Goal: Transaction & Acquisition: Subscribe to service/newsletter

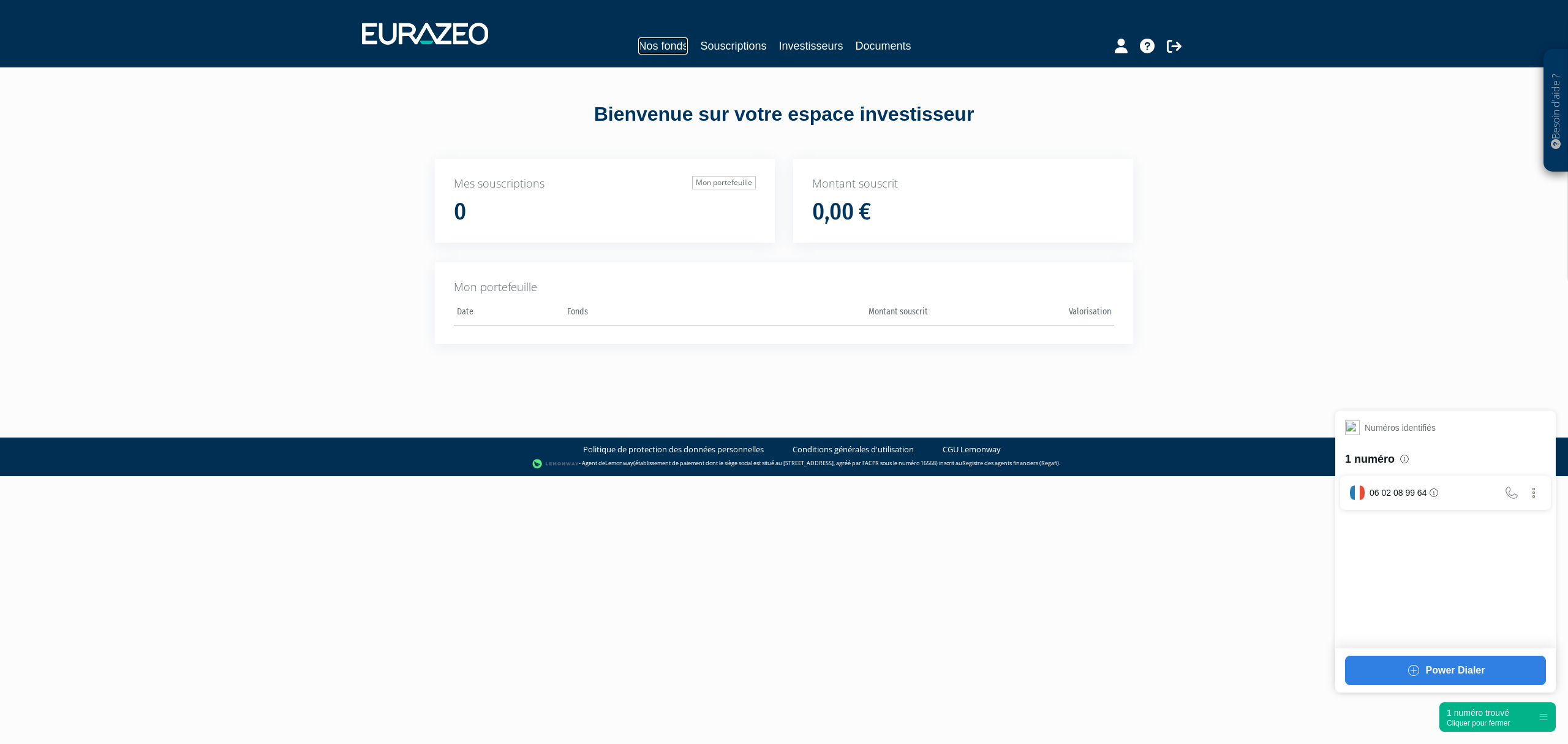
click at [647, 40] on link "Nos fonds" at bounding box center [663, 46] width 50 height 17
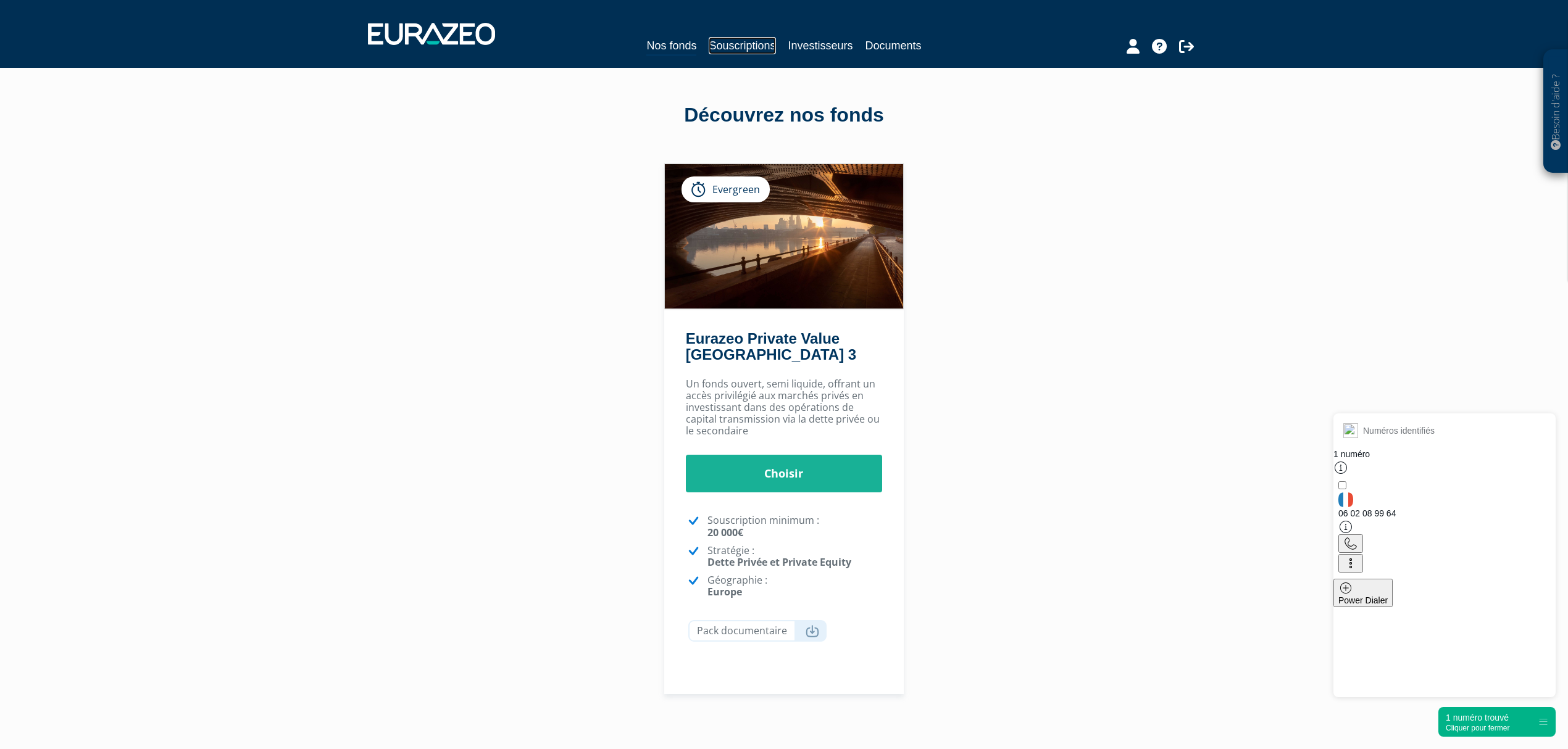
click at [717, 48] on link "Souscriptions" at bounding box center [742, 45] width 67 height 17
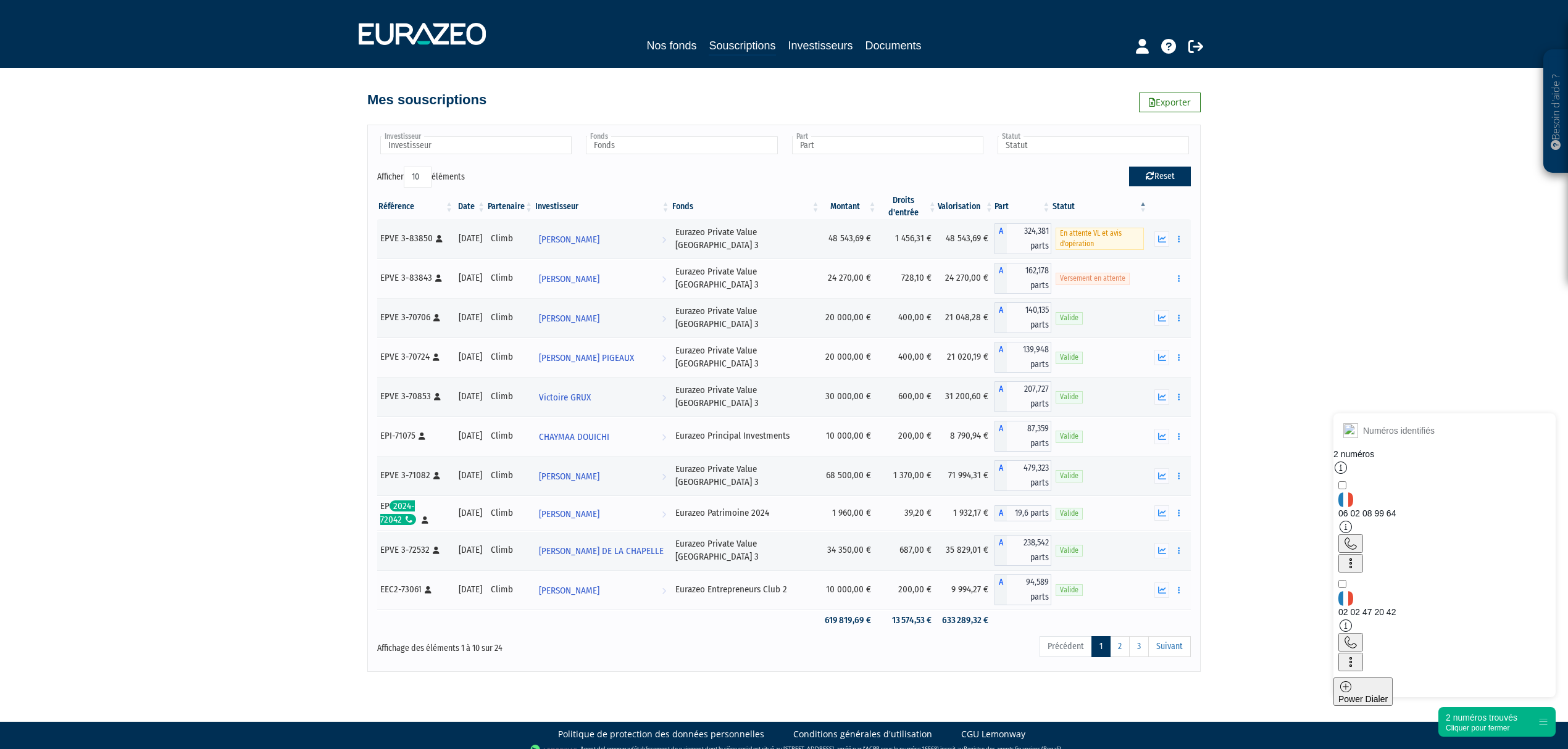
click at [1169, 176] on button "Reset" at bounding box center [1160, 176] width 62 height 20
type input "Investisseur"
type input "Fonds"
type input "Part"
type input "Statut"
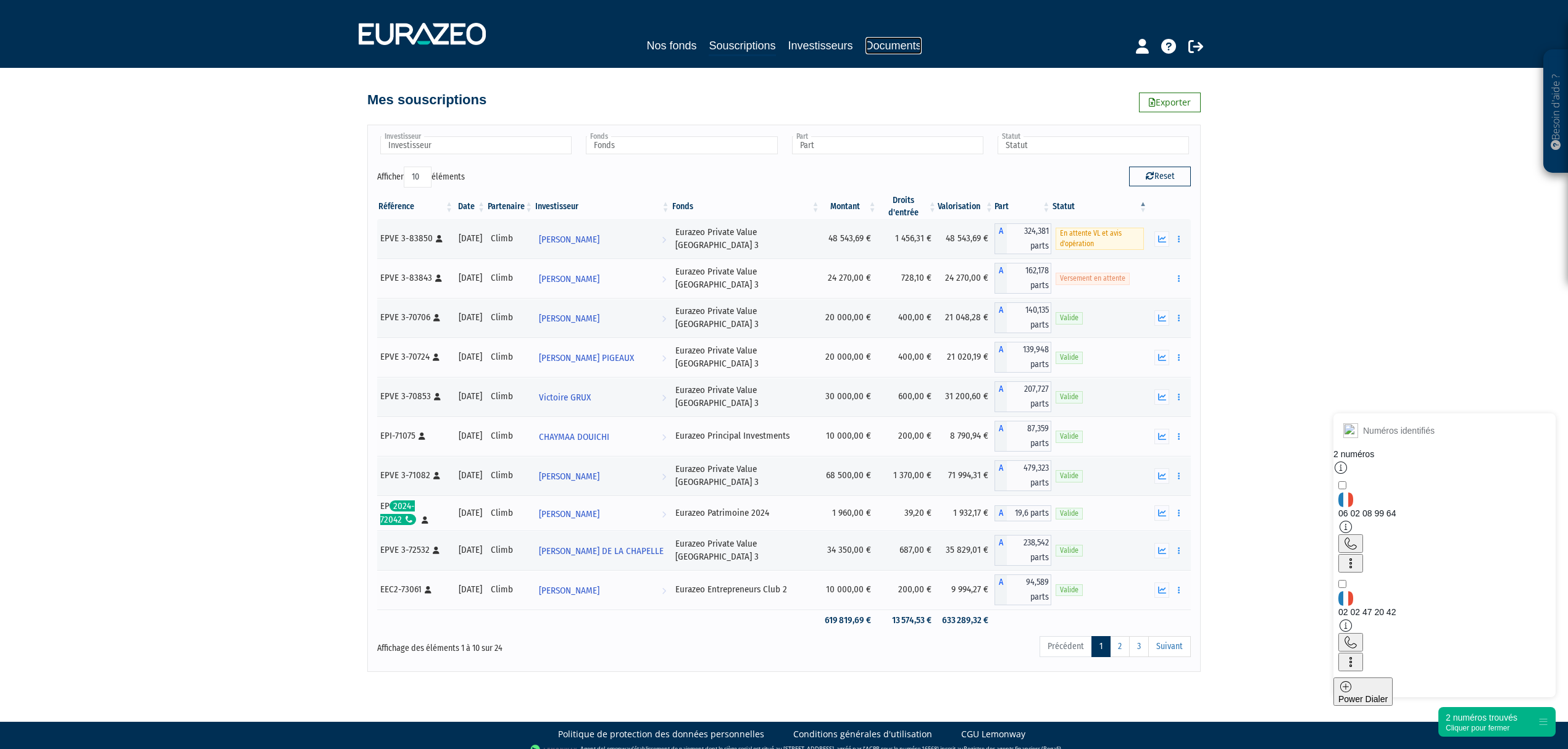
click at [884, 48] on link "Documents" at bounding box center [893, 45] width 56 height 17
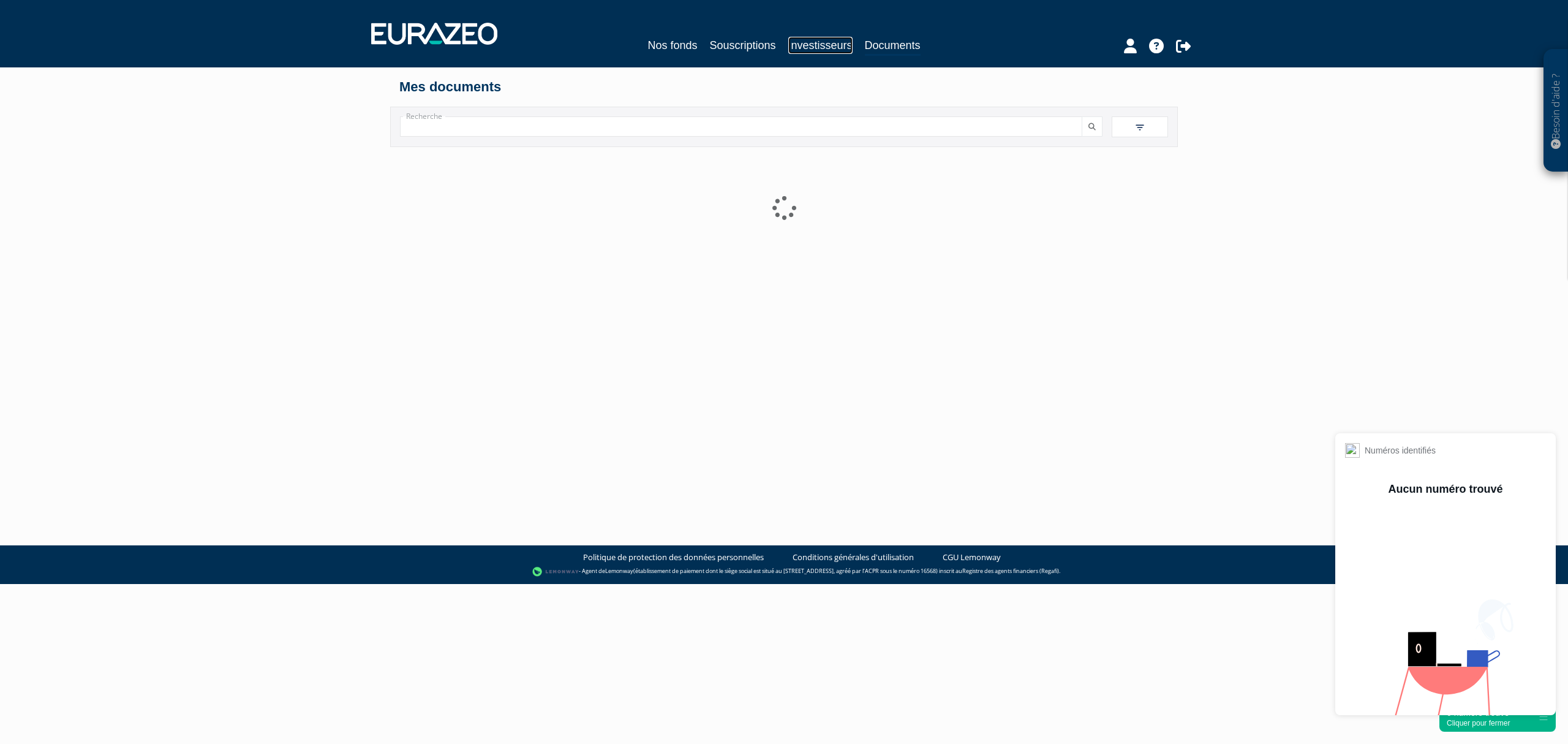
click at [812, 42] on link "Investisseurs" at bounding box center [821, 45] width 64 height 17
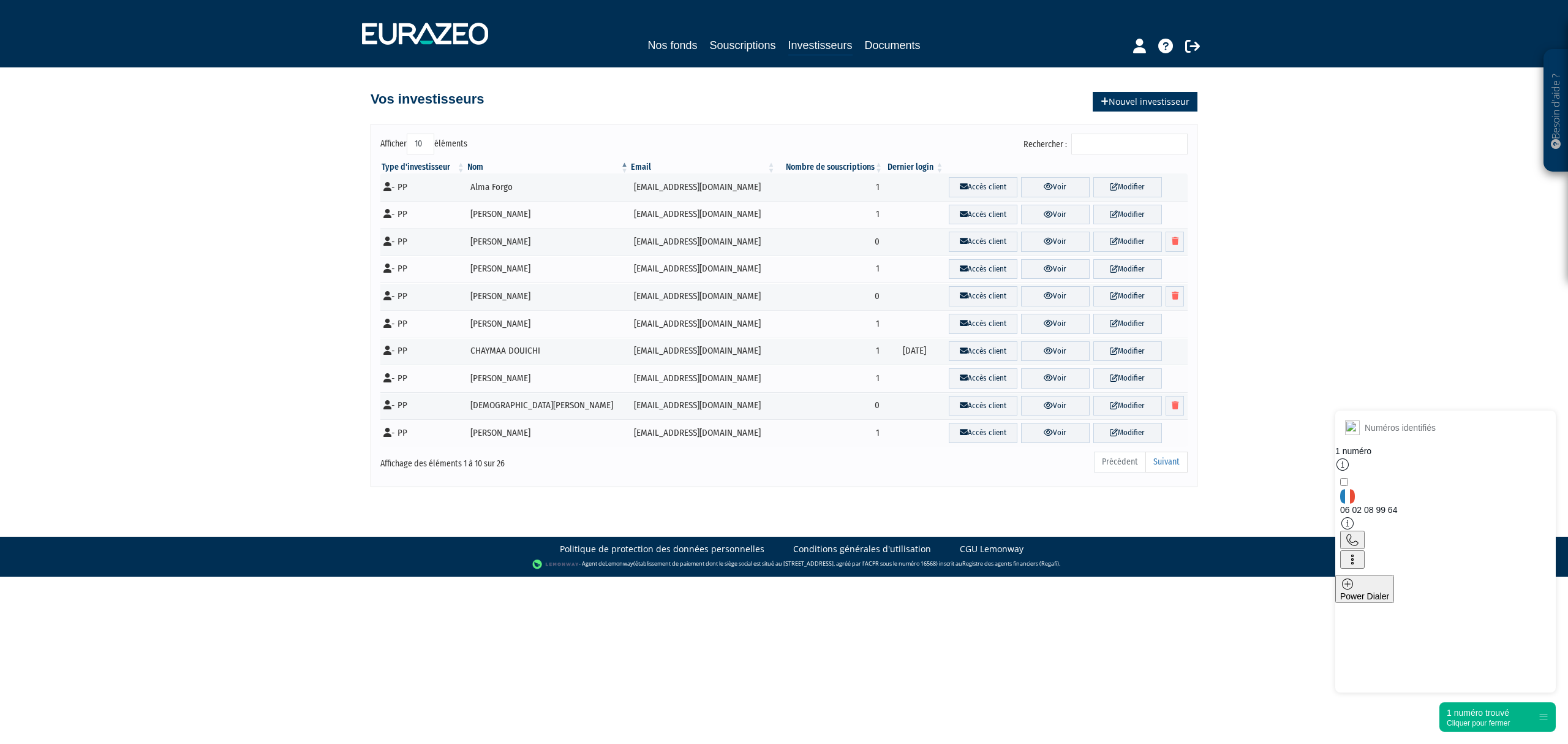
click at [1136, 99] on link "Nouvel investisseur" at bounding box center [1145, 102] width 105 height 20
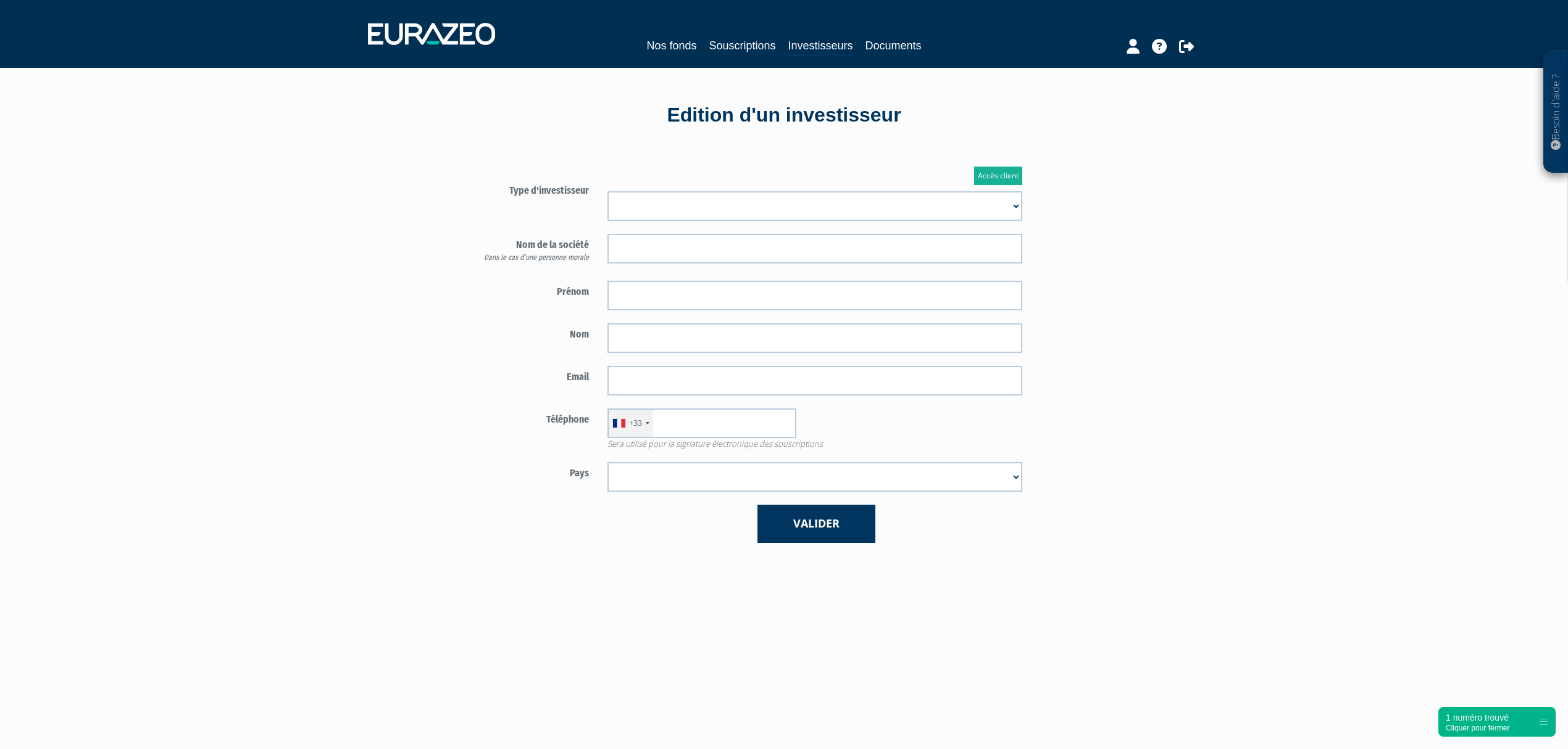
click at [746, 217] on select "Mr Mme Société" at bounding box center [815, 206] width 415 height 29
select select "3"
click at [608, 192] on select "Mr Mme Société" at bounding box center [815, 206] width 415 height 29
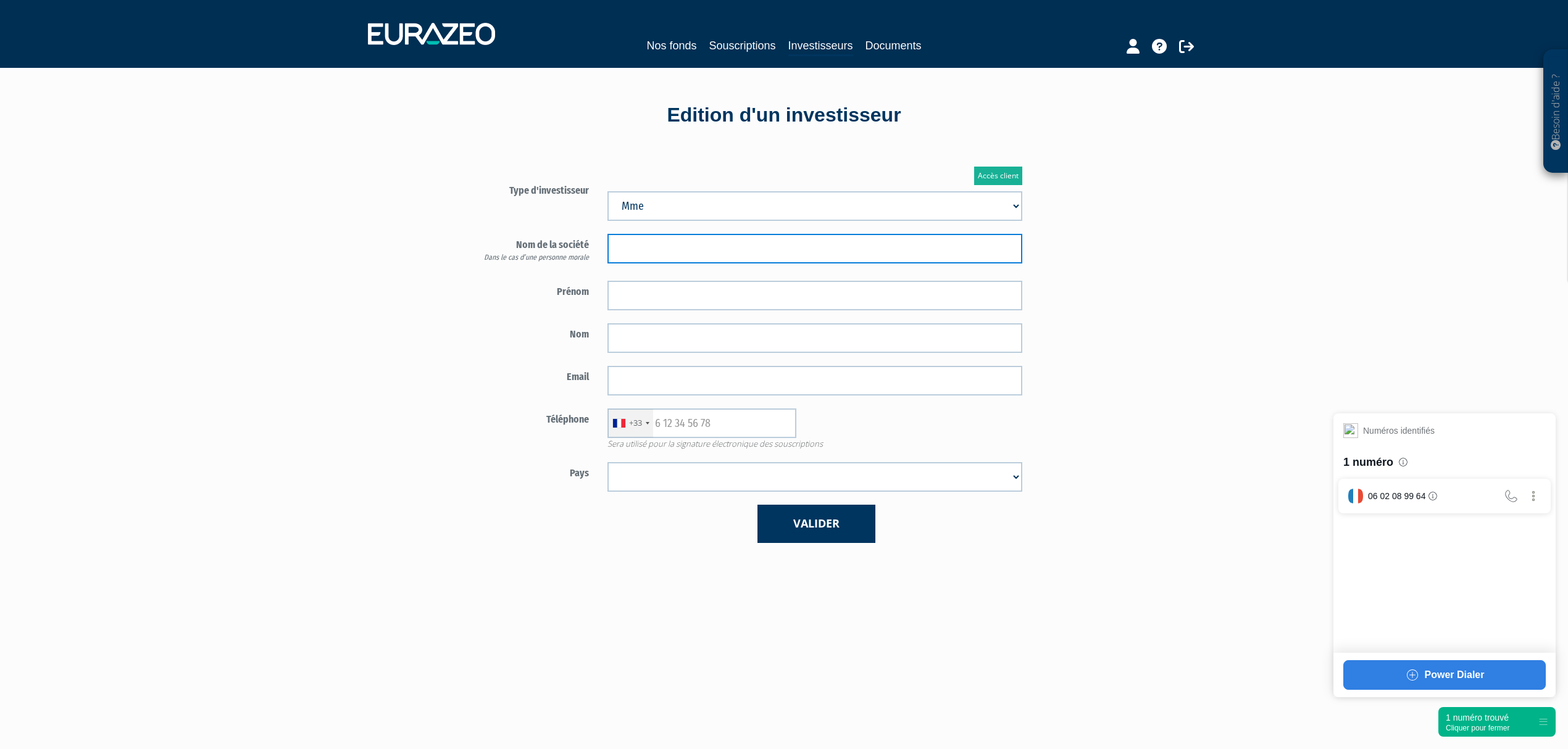
click at [742, 247] on input "text" at bounding box center [815, 249] width 415 height 29
type input "S"
type input "Anne-Charlotte"
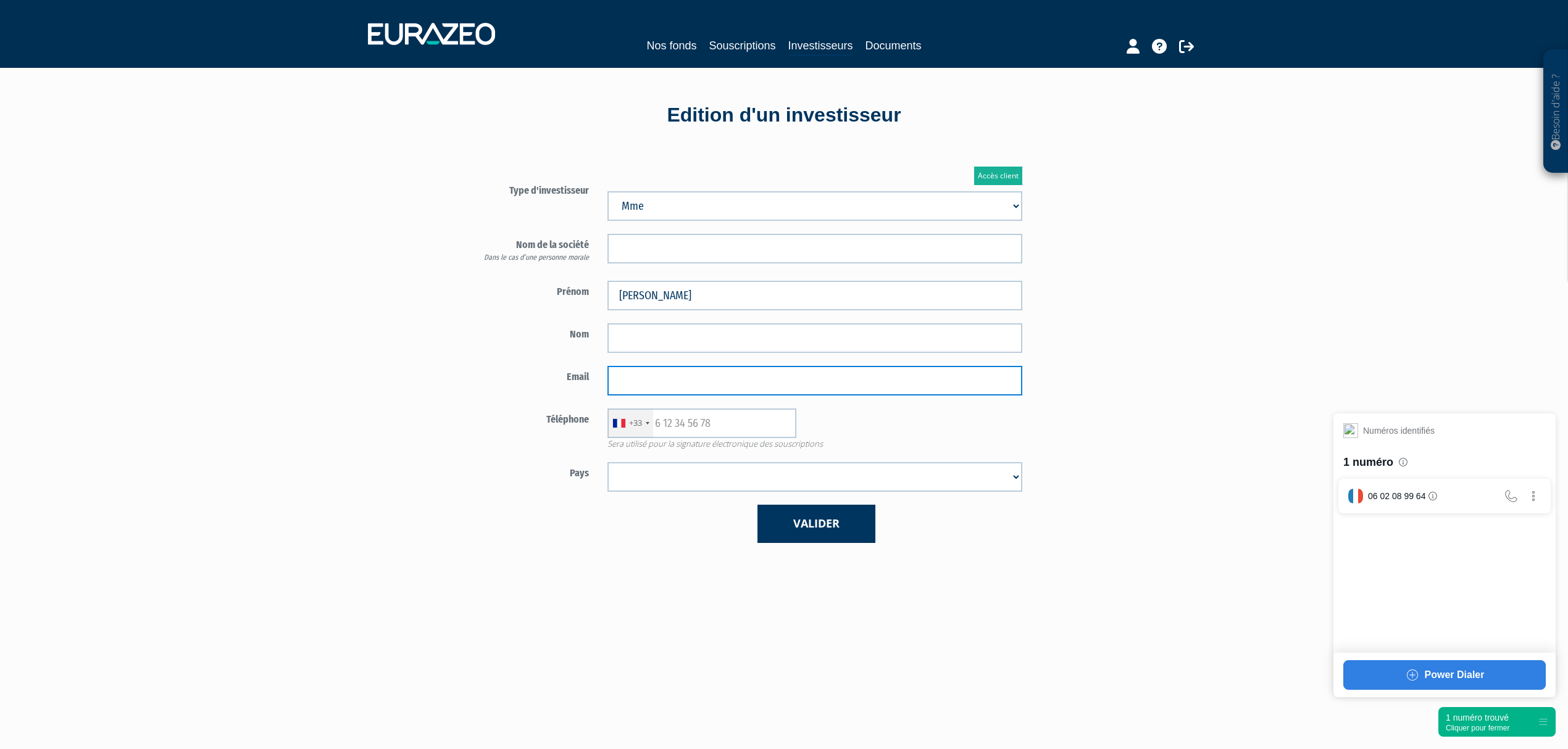
click at [946, 370] on input "email" at bounding box center [815, 380] width 415 height 29
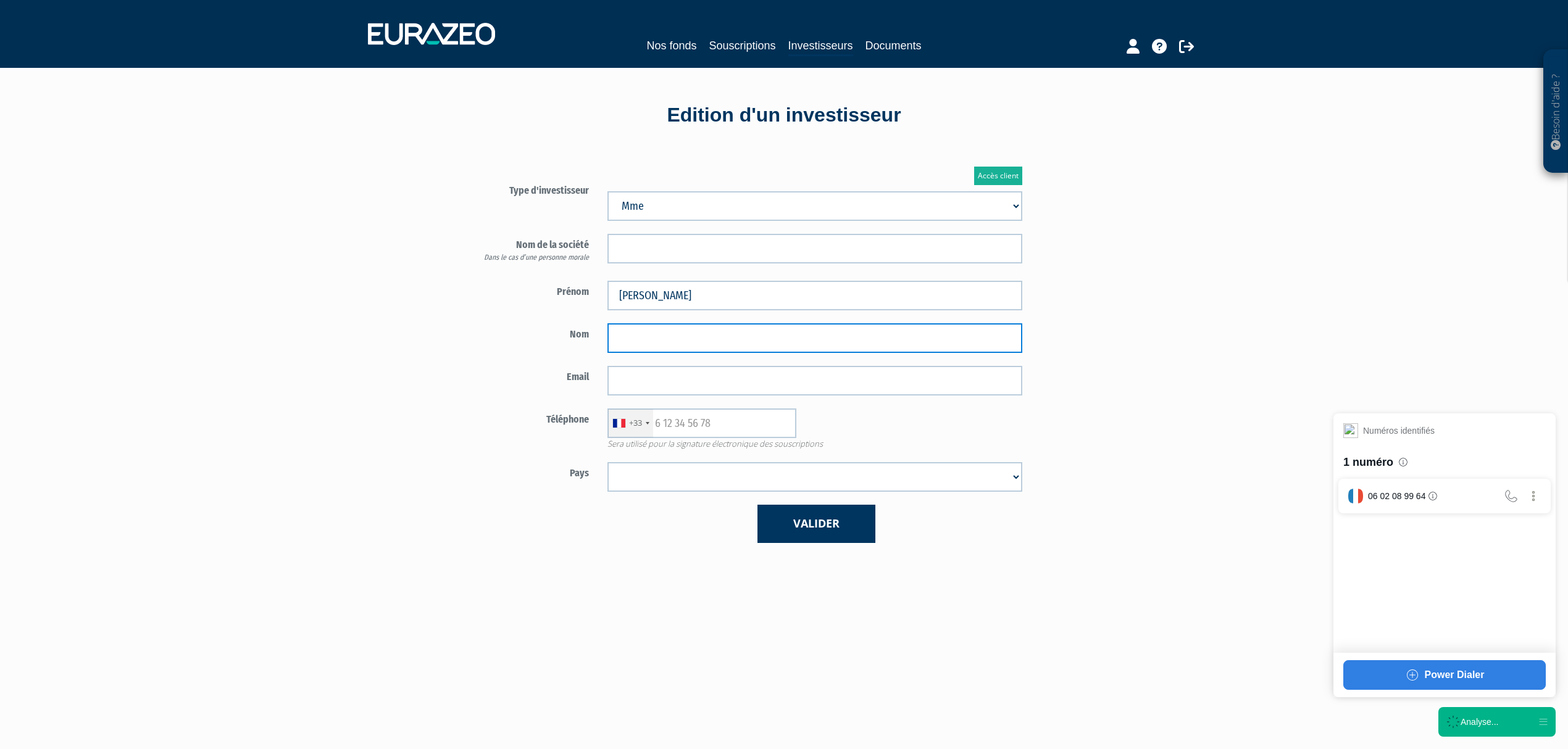
click at [923, 343] on input "text" at bounding box center [815, 338] width 415 height 29
type input "J"
type input "Hoppé"
click at [568, 372] on label "Email" at bounding box center [526, 375] width 145 height 18
click at [794, 396] on form "Type d'investisseur Mr Mme Société" at bounding box center [742, 361] width 578 height 363
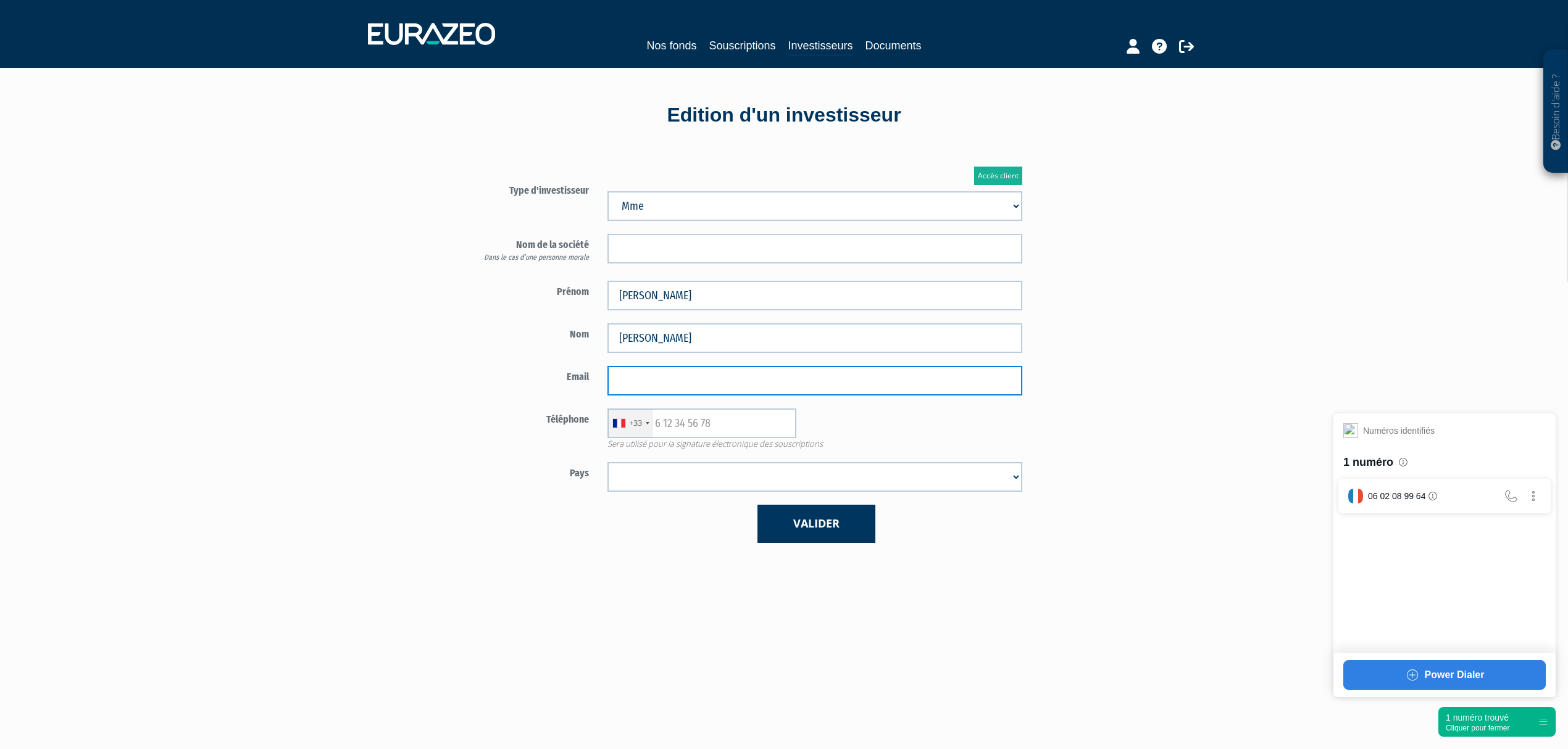
click at [790, 386] on input "email" at bounding box center [815, 380] width 415 height 29
paste input "hoppe.charlotte@gmail.com"
type input "hoppe.charlotte@gmail.com"
click at [425, 401] on div "Accès client Type d'investisseur Mr Mme Société Dans le cas d’une personne mora…" at bounding box center [660, 354] width 475 height 413
click at [685, 436] on input "text" at bounding box center [702, 423] width 189 height 29
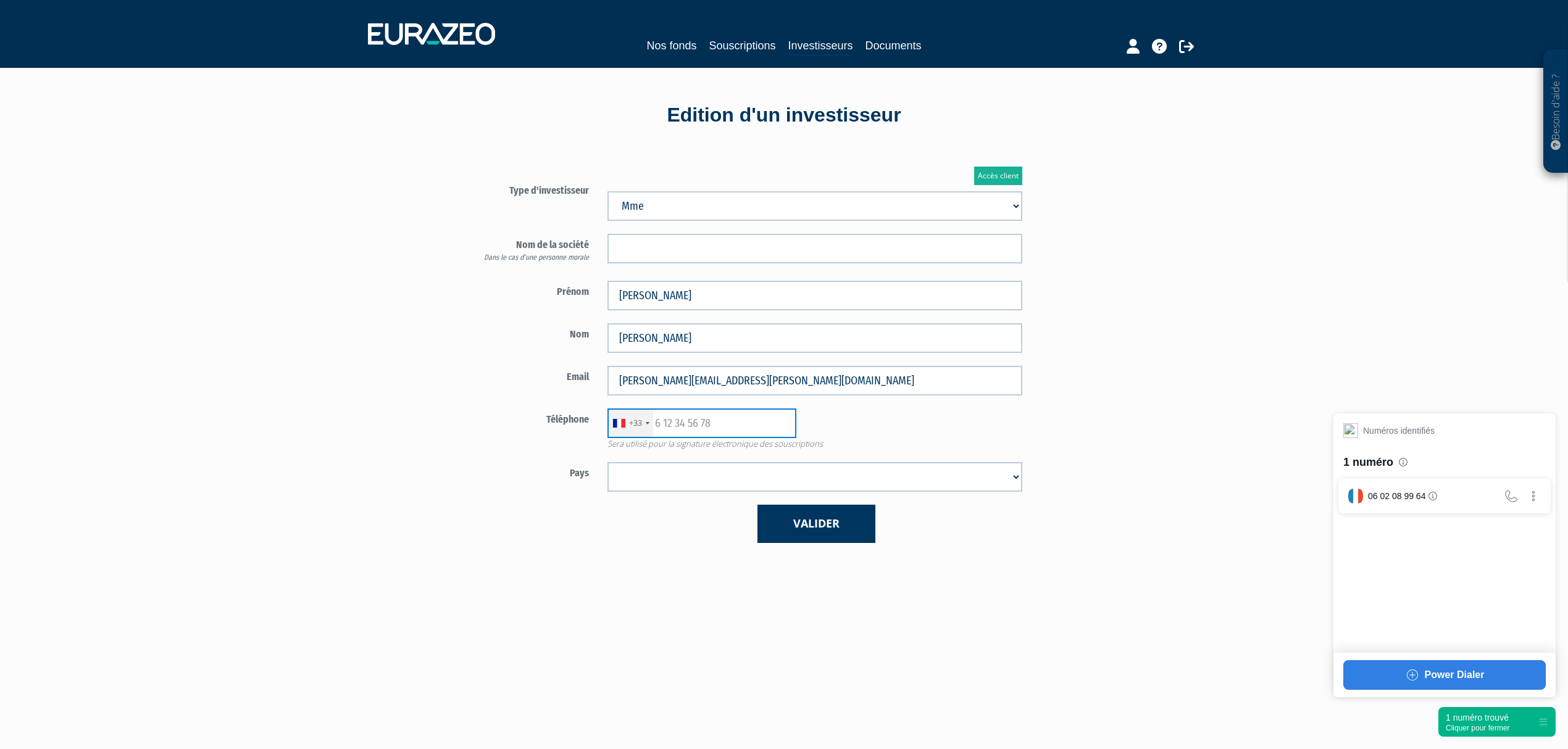
paste input "610129239"
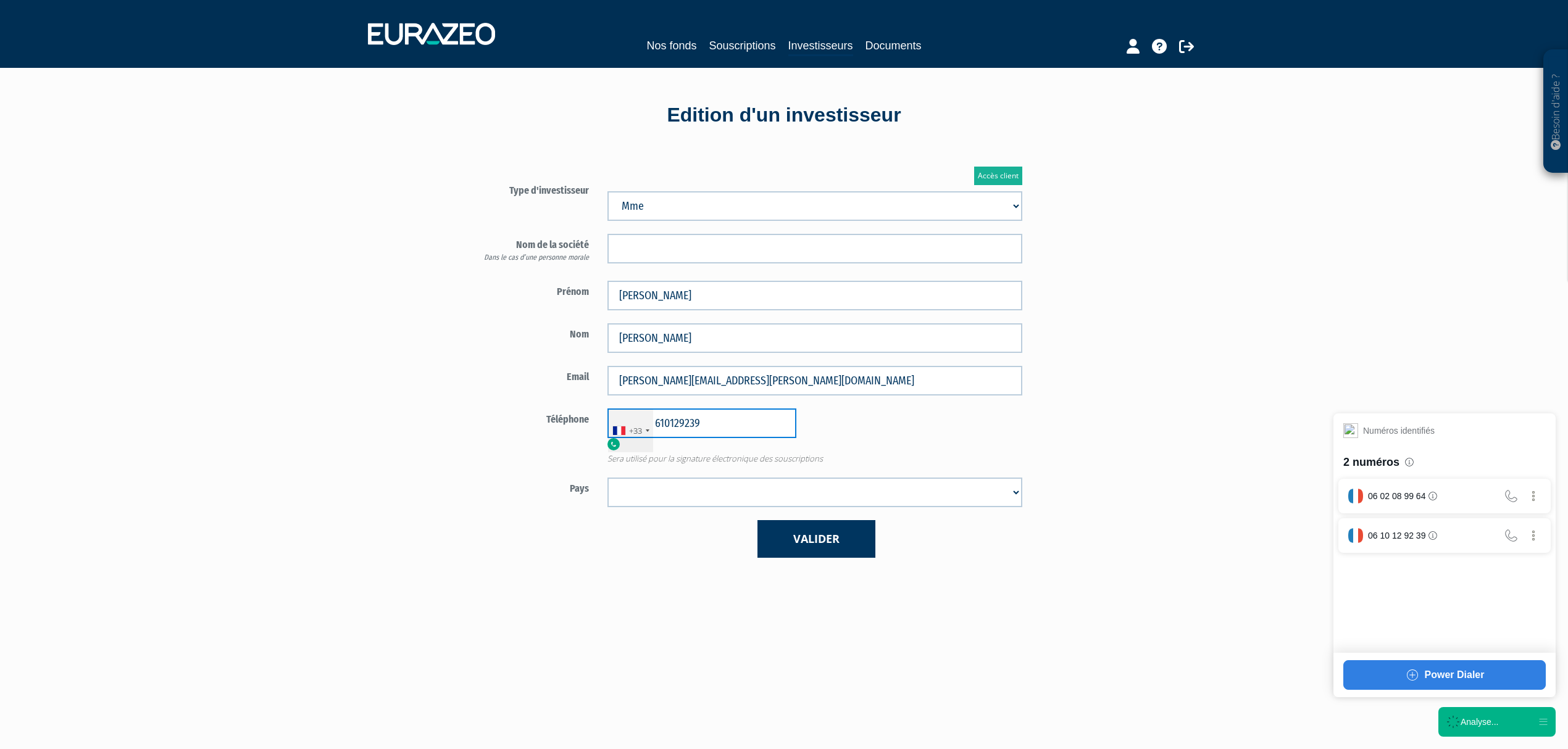
type input "610129239"
click at [1144, 395] on div "Accès client Type d'investisseur Mr Mme Société" at bounding box center [815, 362] width 722 height 429
click at [668, 503] on select "Afghanistan Afrique du Sud Albanie Algérie Allemagne Andorre Angola Anguilla An…" at bounding box center [815, 492] width 415 height 29
select select "75"
click at [608, 478] on select "Afghanistan Afrique du Sud Albanie Algérie Allemagne Andorre Angola Anguilla An…" at bounding box center [815, 492] width 415 height 29
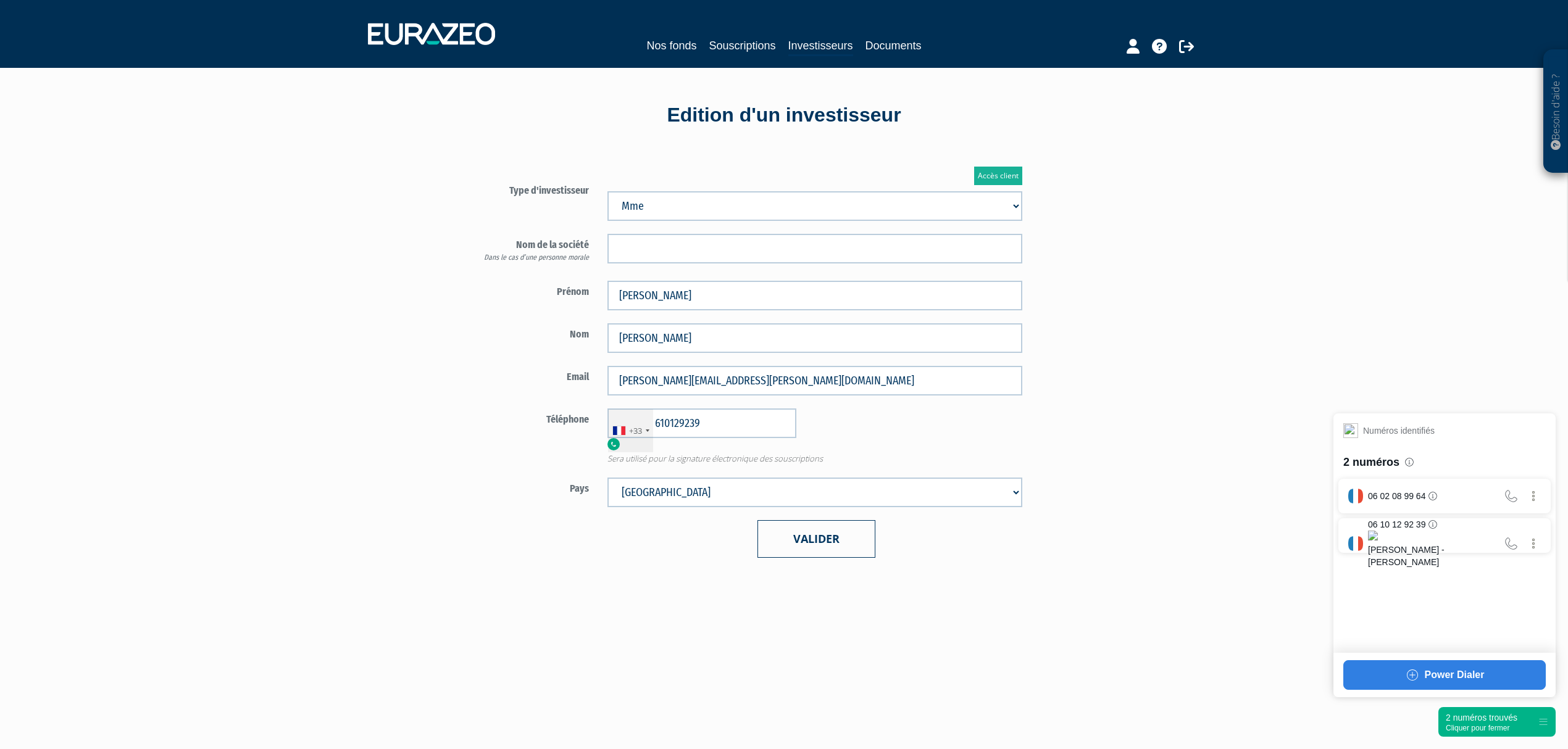
click at [811, 544] on button "Valider" at bounding box center [816, 539] width 118 height 38
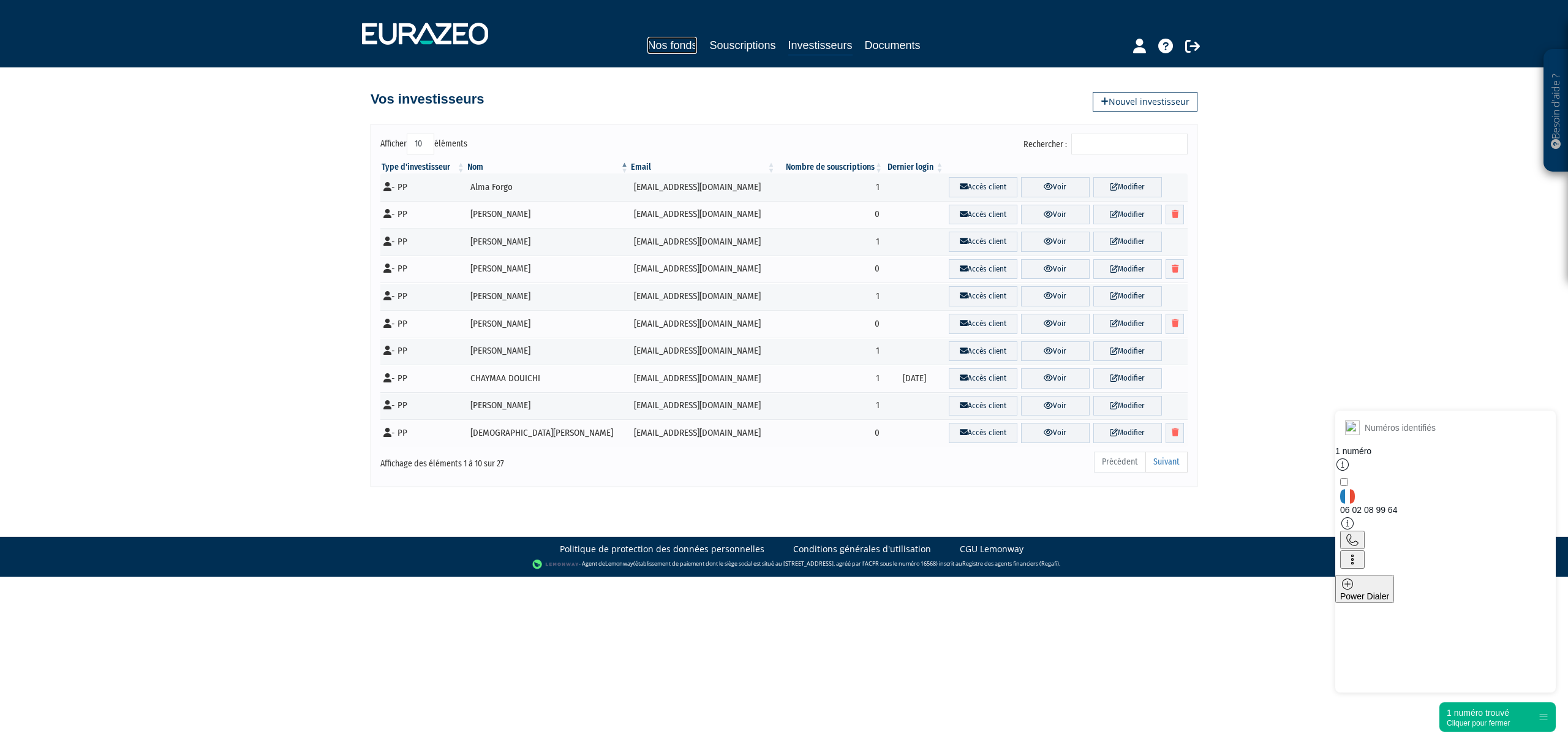
click at [664, 47] on link "Nos fonds" at bounding box center [672, 45] width 50 height 17
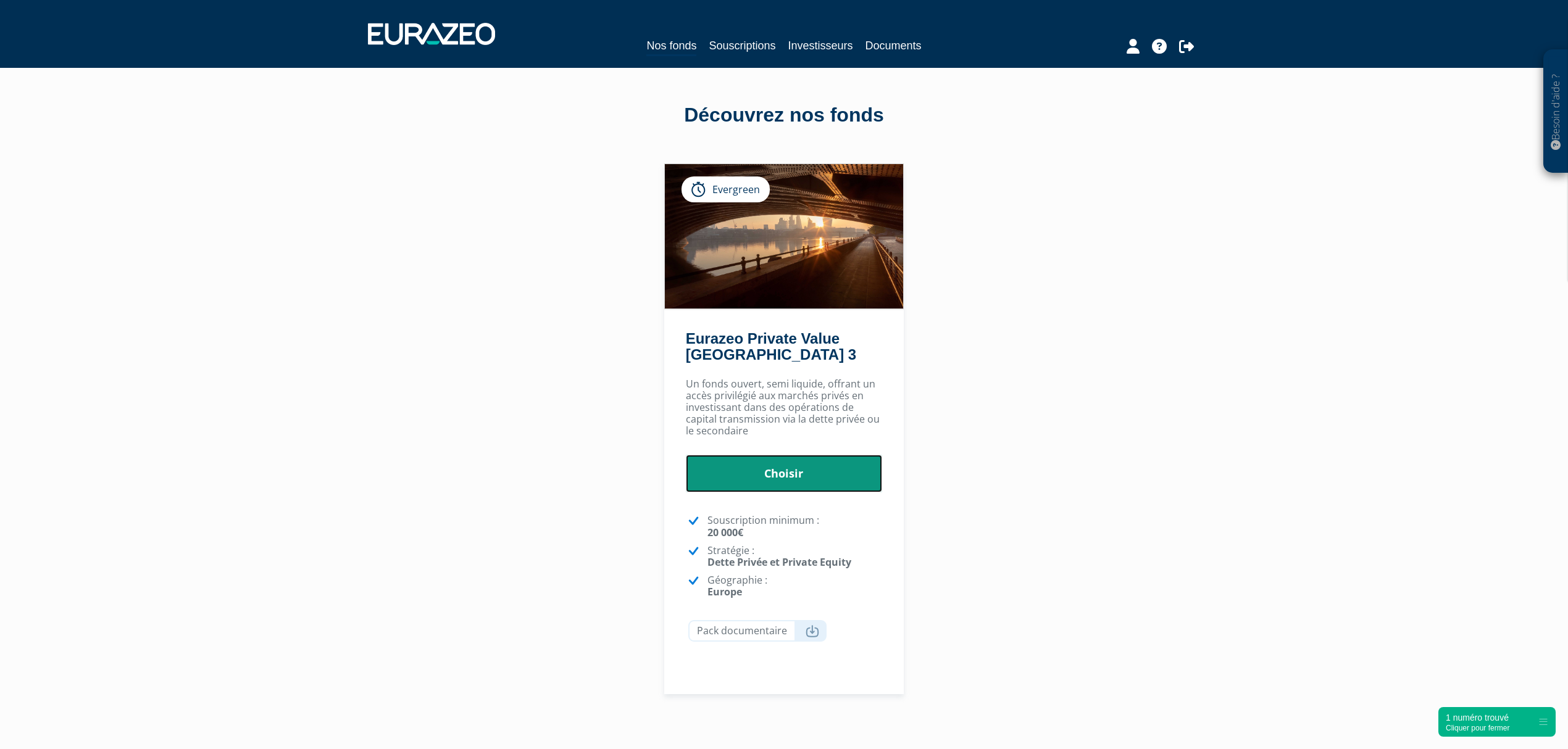
click at [768, 463] on link "Choisir" at bounding box center [785, 474] width 197 height 38
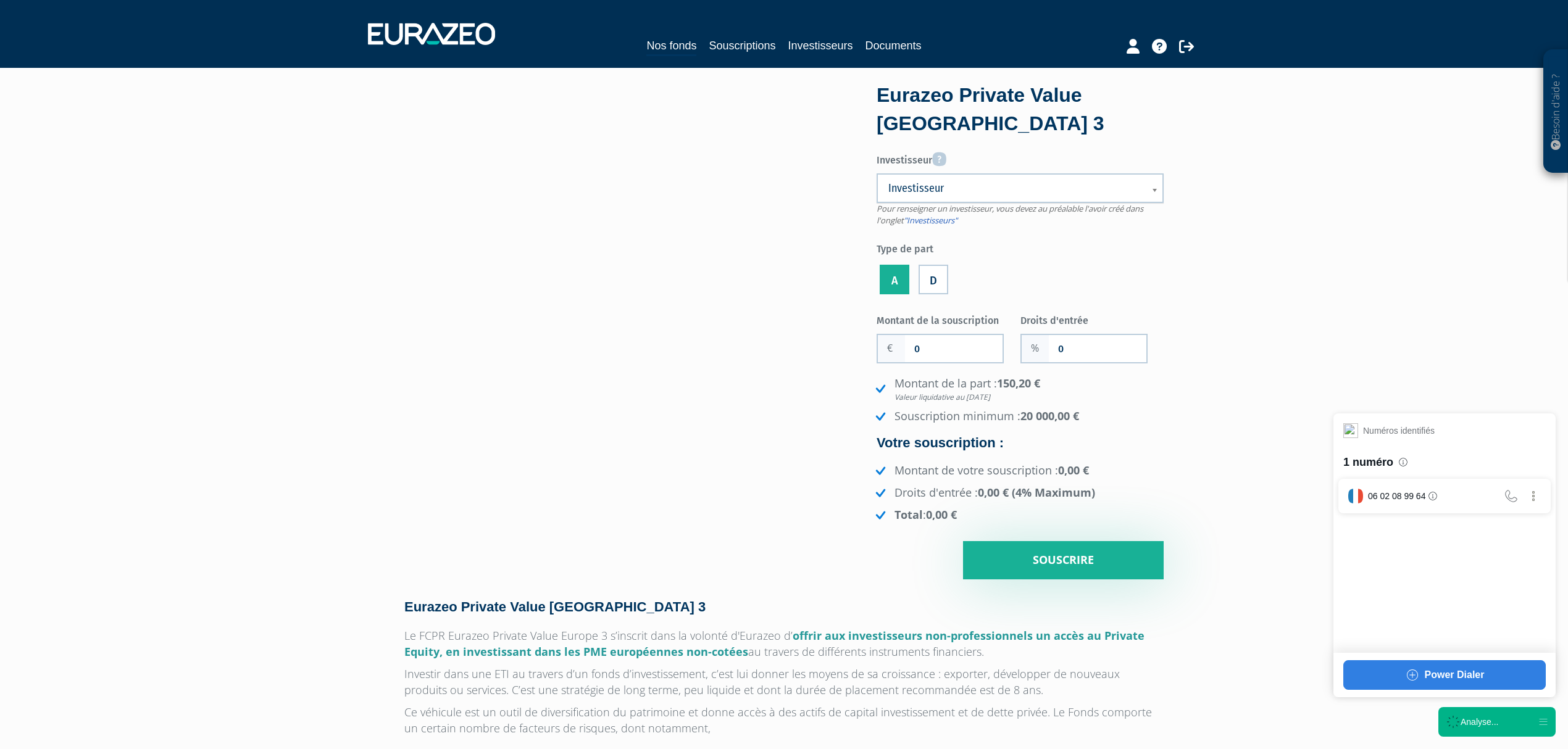
click at [893, 278] on label "A" at bounding box center [894, 279] width 29 height 29
click at [0, 0] on input "A" at bounding box center [0, 0] width 0 height 0
click at [1044, 188] on span "Investisseur" at bounding box center [1012, 188] width 247 height 15
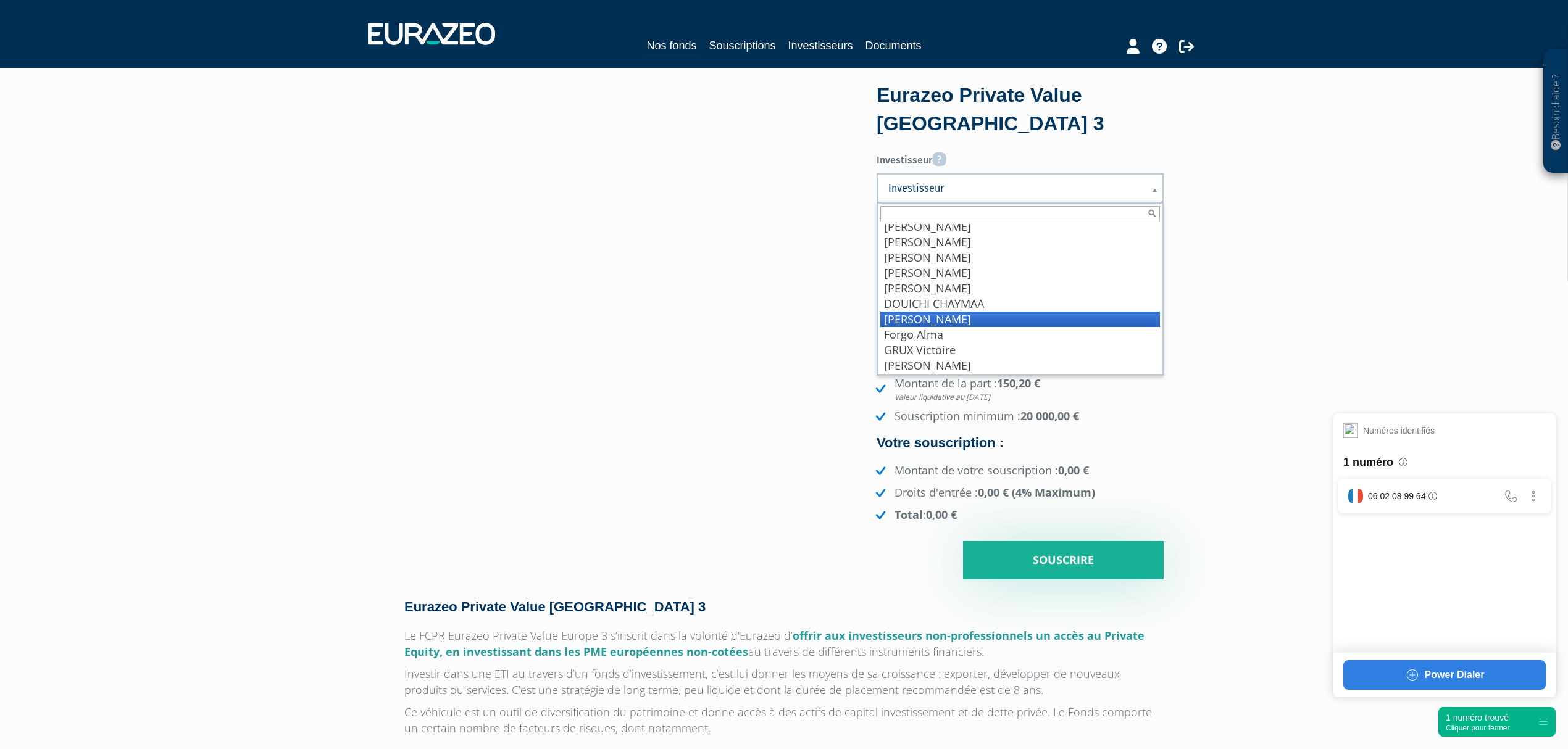
scroll to position [164, 0]
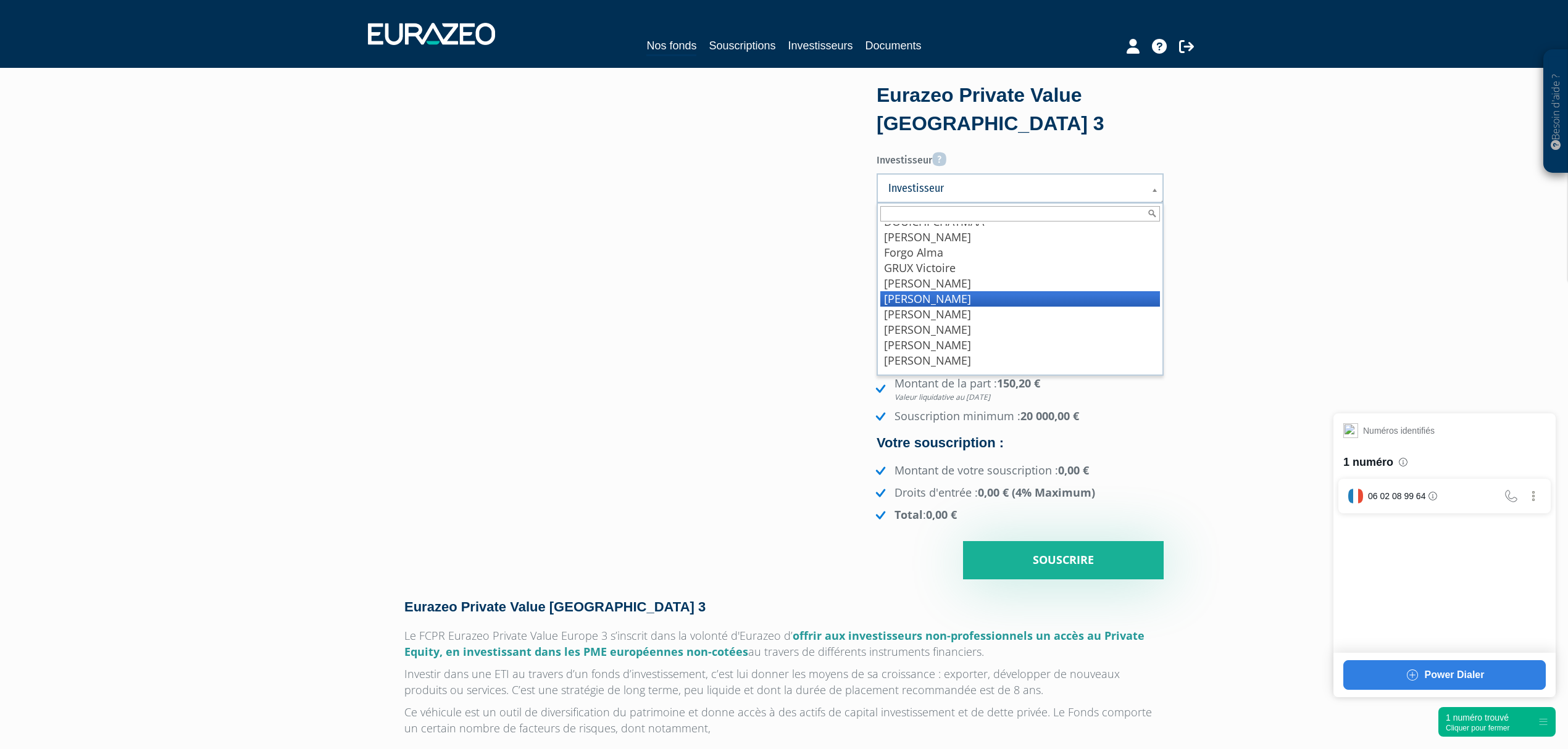
click at [979, 300] on li "Hoppé Anne-Charlotte" at bounding box center [1020, 299] width 280 height 15
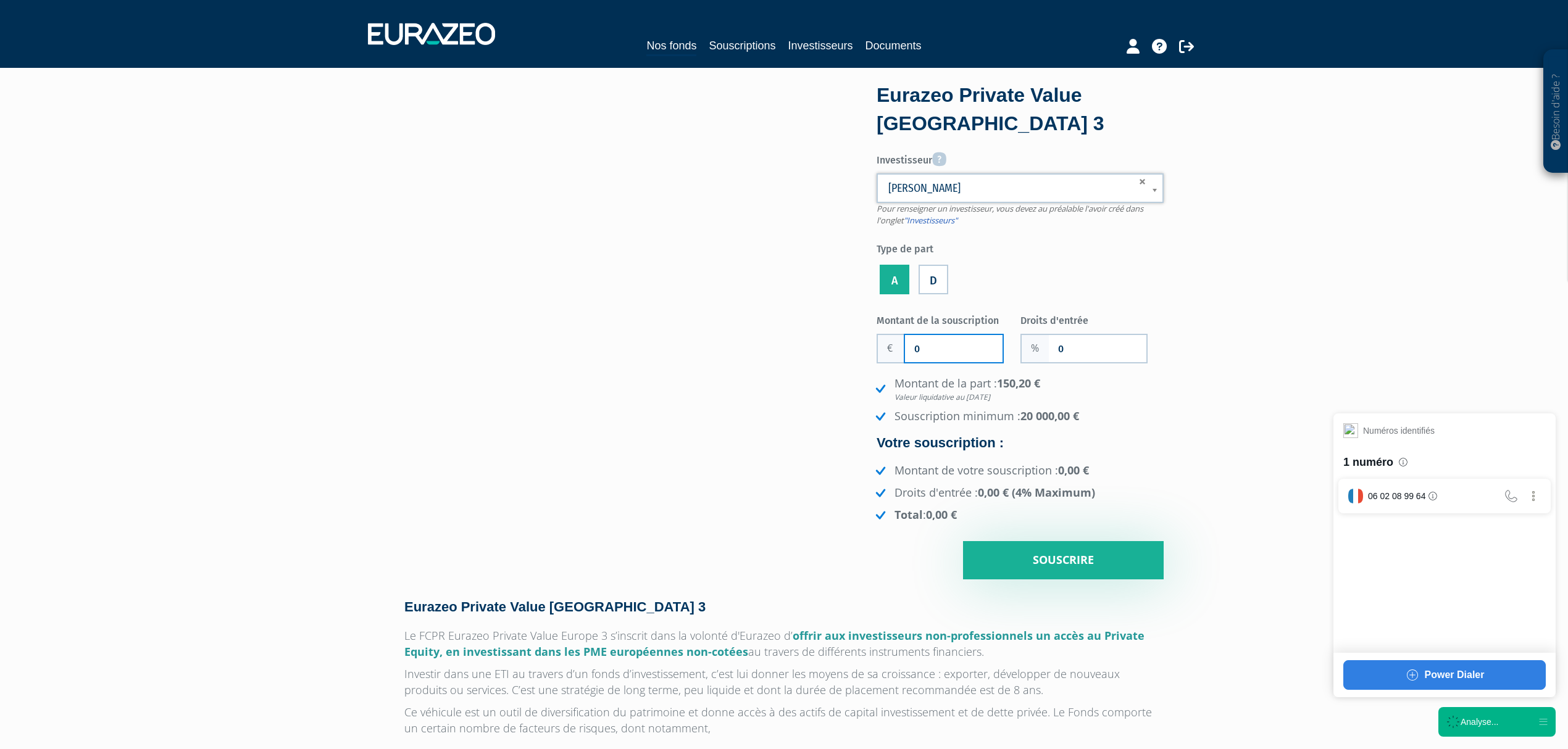
click at [961, 349] on input "0" at bounding box center [953, 348] width 98 height 27
click at [1060, 350] on input "0" at bounding box center [1097, 348] width 98 height 27
click at [983, 348] on input "24" at bounding box center [953, 348] width 98 height 27
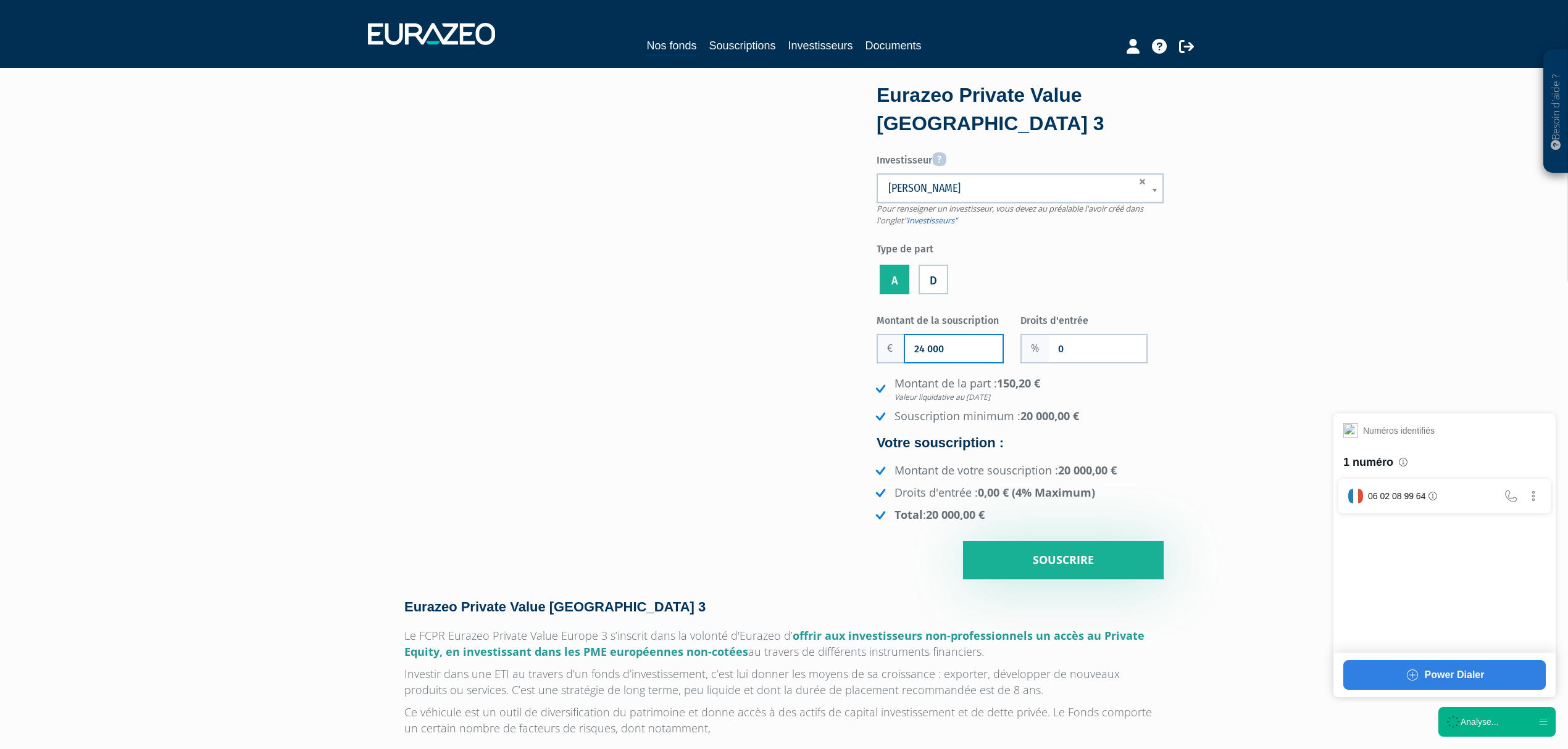
type input "24 000"
click at [1067, 339] on input "0" at bounding box center [1097, 348] width 98 height 27
click at [1067, 341] on input "0" at bounding box center [1097, 348] width 98 height 27
type input "3"
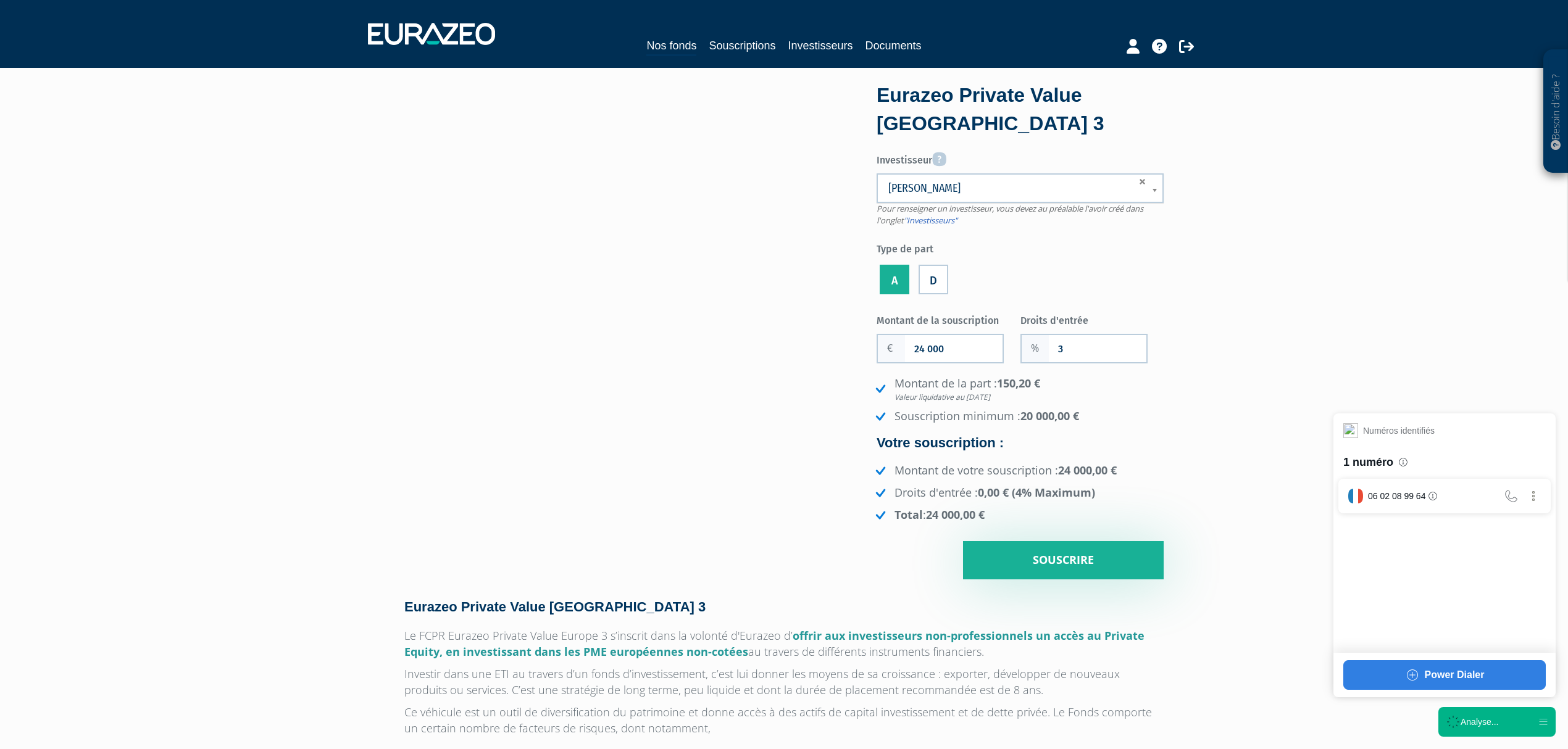
drag, startPoint x: 934, startPoint y: 344, endPoint x: 927, endPoint y: 346, distance: 7.3
click at [927, 346] on input "24 000" at bounding box center [953, 348] width 98 height 27
drag, startPoint x: 939, startPoint y: 349, endPoint x: 932, endPoint y: 349, distance: 7.0
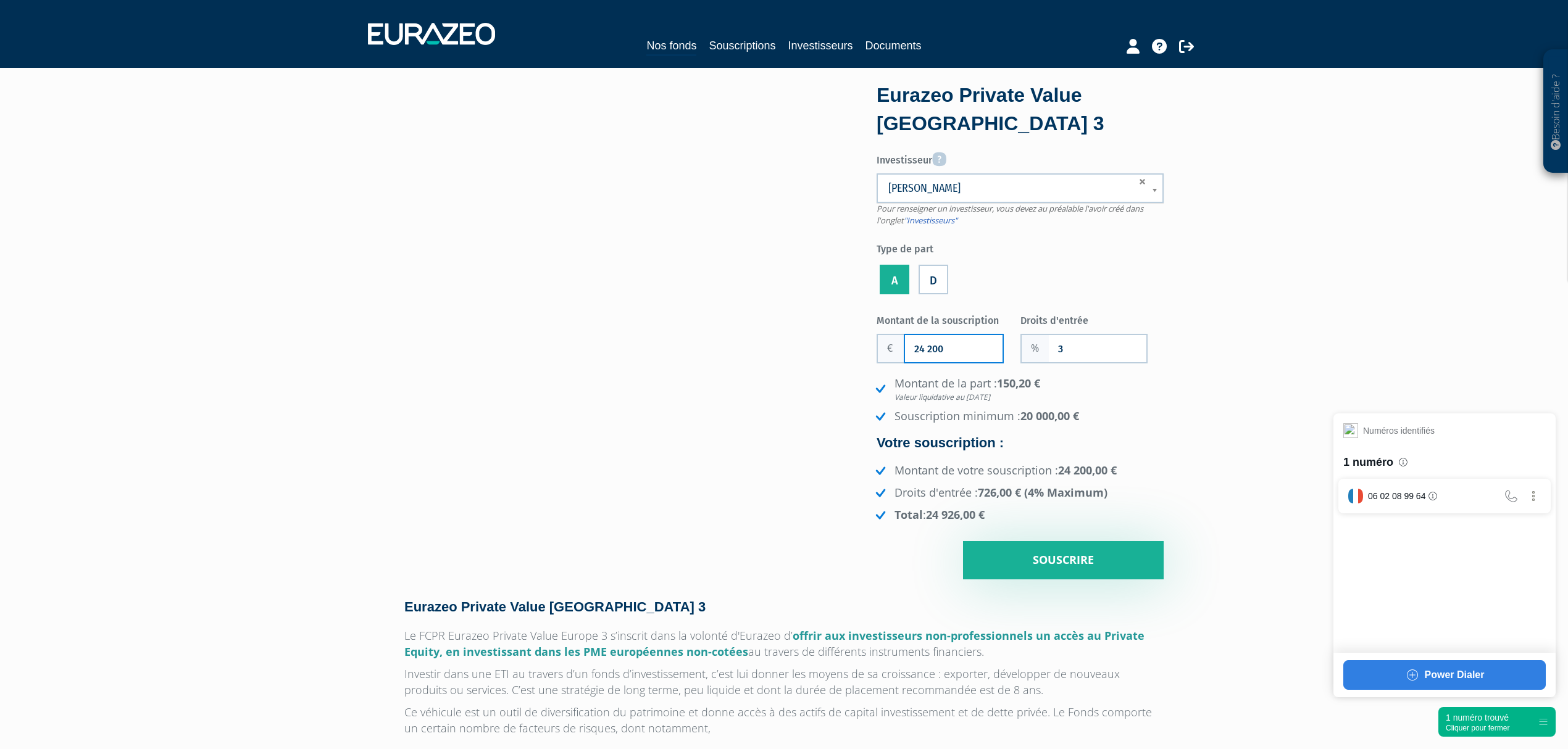
click at [932, 349] on input "24 200" at bounding box center [953, 348] width 98 height 27
click at [950, 351] on input "24 250" at bounding box center [953, 348] width 98 height 27
drag, startPoint x: 956, startPoint y: 351, endPoint x: 931, endPoint y: 351, distance: 25.0
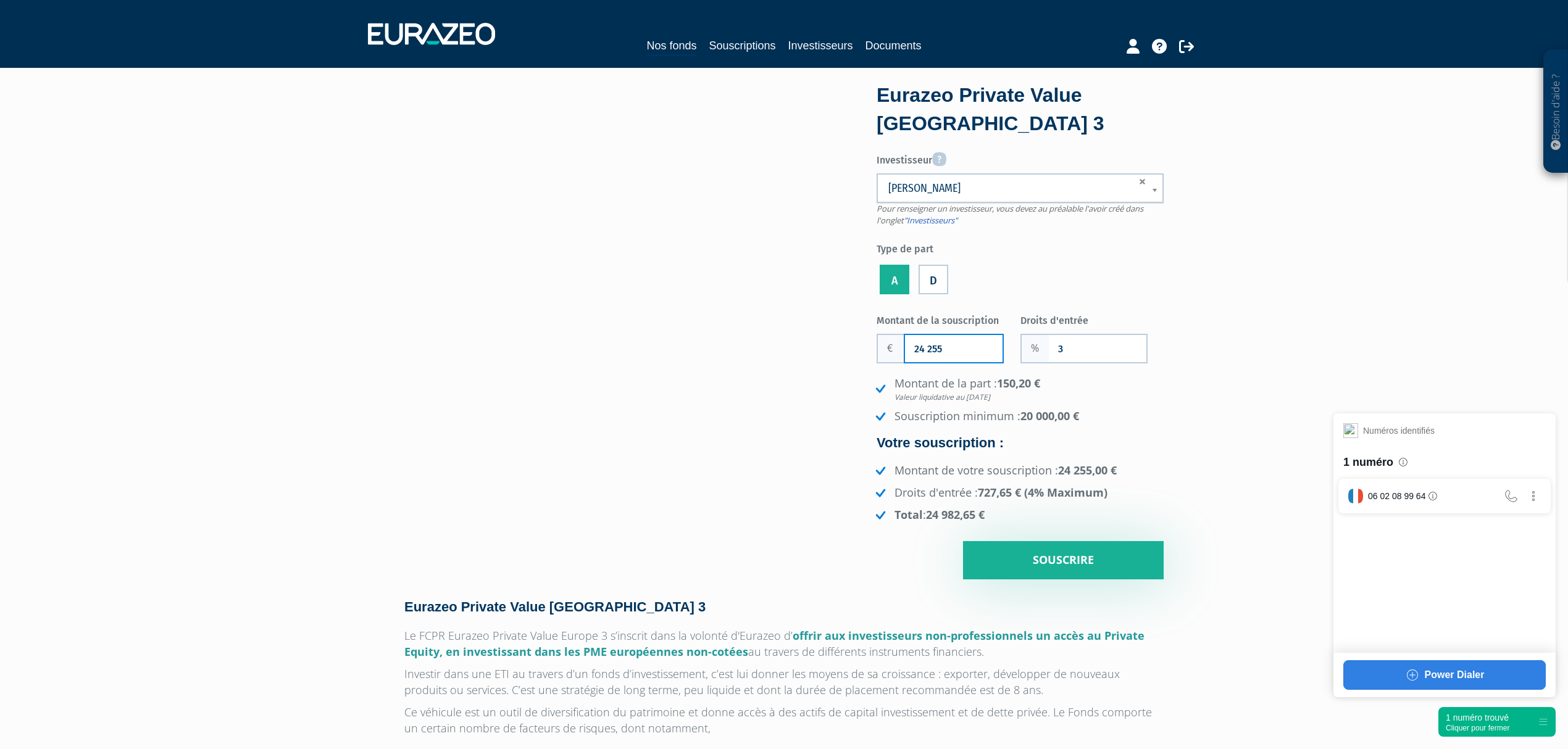
click at [931, 351] on input "24 255" at bounding box center [953, 348] width 98 height 27
drag, startPoint x: 949, startPoint y: 340, endPoint x: 932, endPoint y: 344, distance: 17.5
click at [932, 344] on input "24 270" at bounding box center [953, 348] width 98 height 27
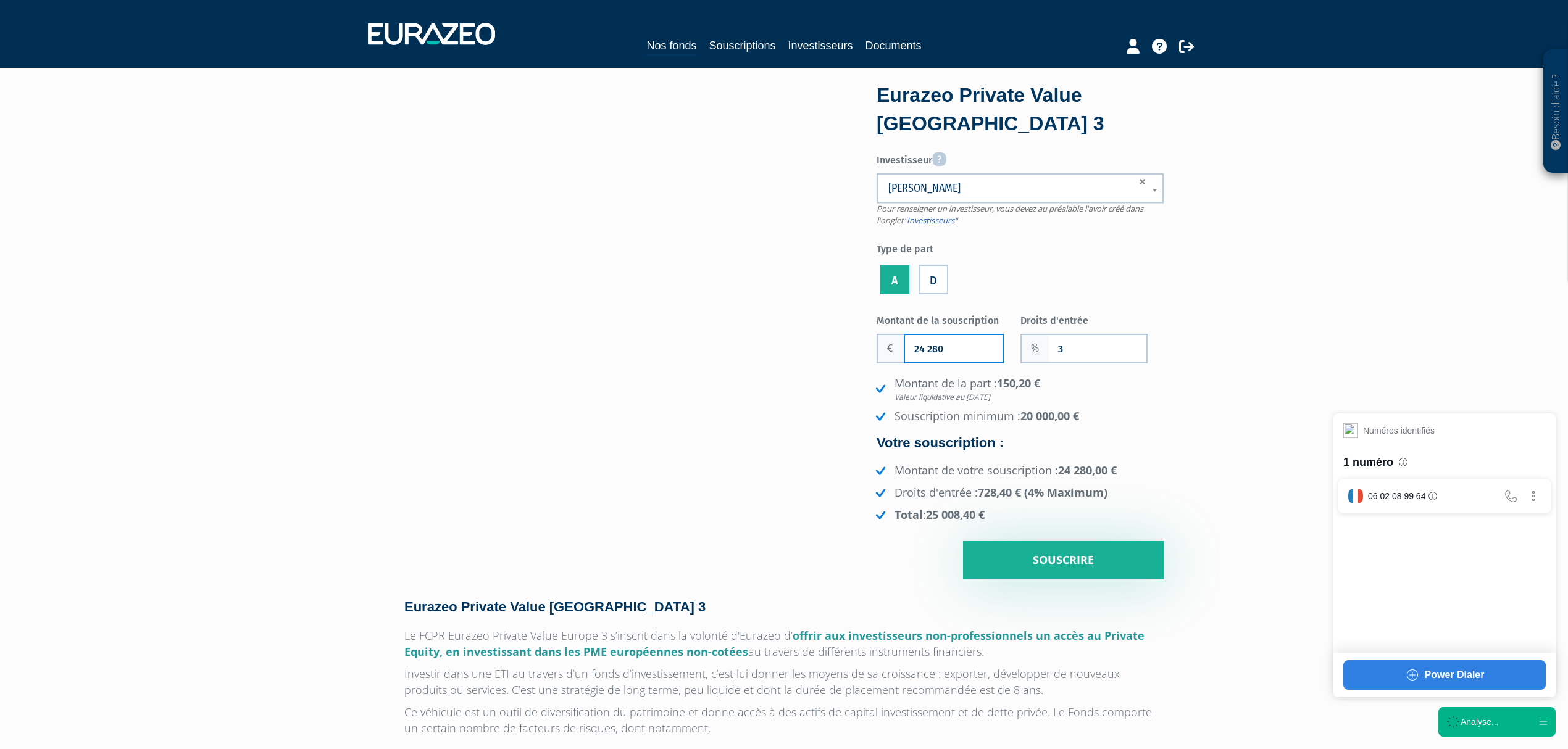
click at [954, 344] on input "24 280" at bounding box center [953, 348] width 98 height 27
click at [950, 351] on input "24 282" at bounding box center [953, 348] width 98 height 27
click at [954, 344] on input "24 281" at bounding box center [953, 348] width 98 height 27
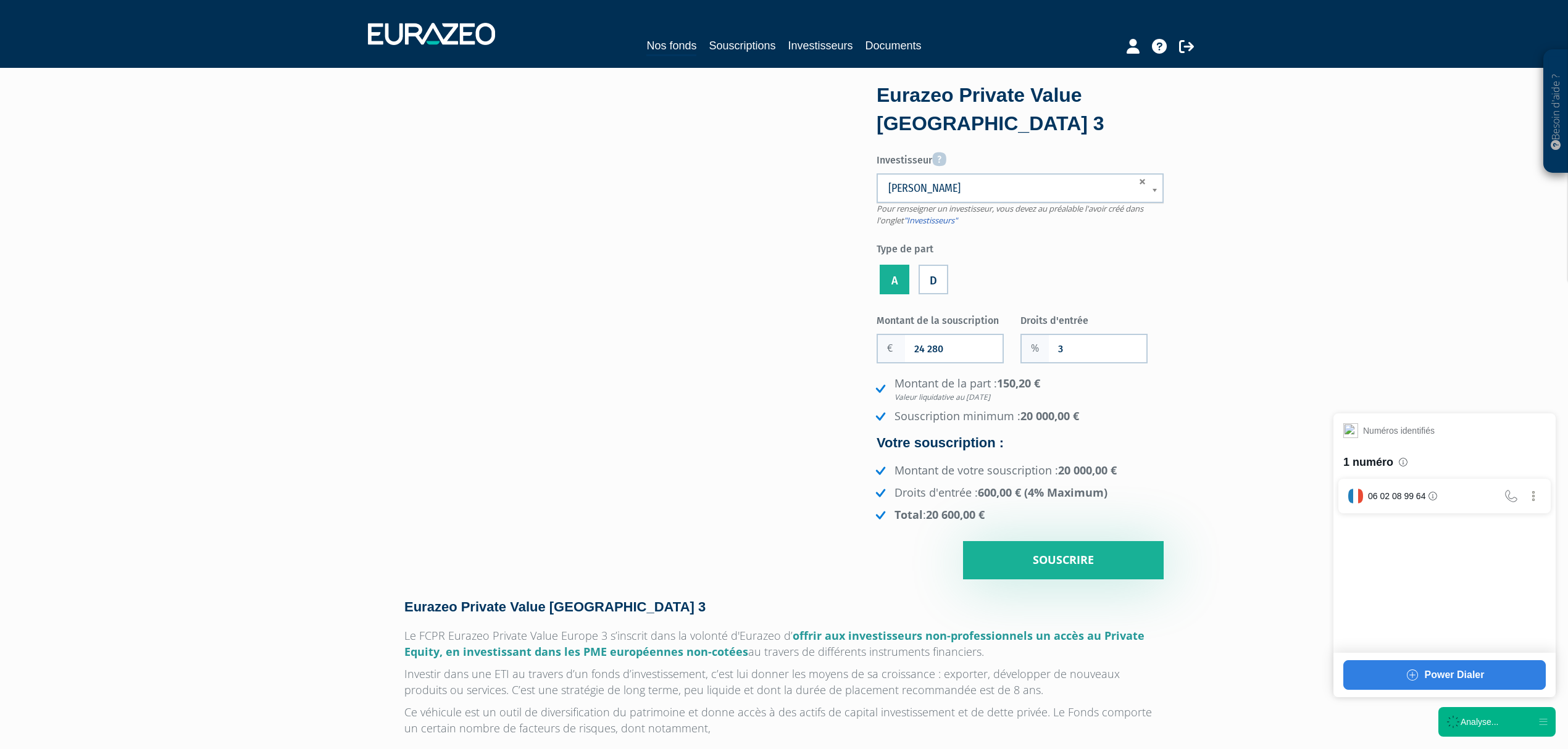
click at [989, 346] on input "24 280" at bounding box center [953, 348] width 98 height 27
click at [1162, 313] on label "Droits d'entrée" at bounding box center [1092, 319] width 144 height 18
click at [1147, 335] on input "3" at bounding box center [1097, 348] width 98 height 27
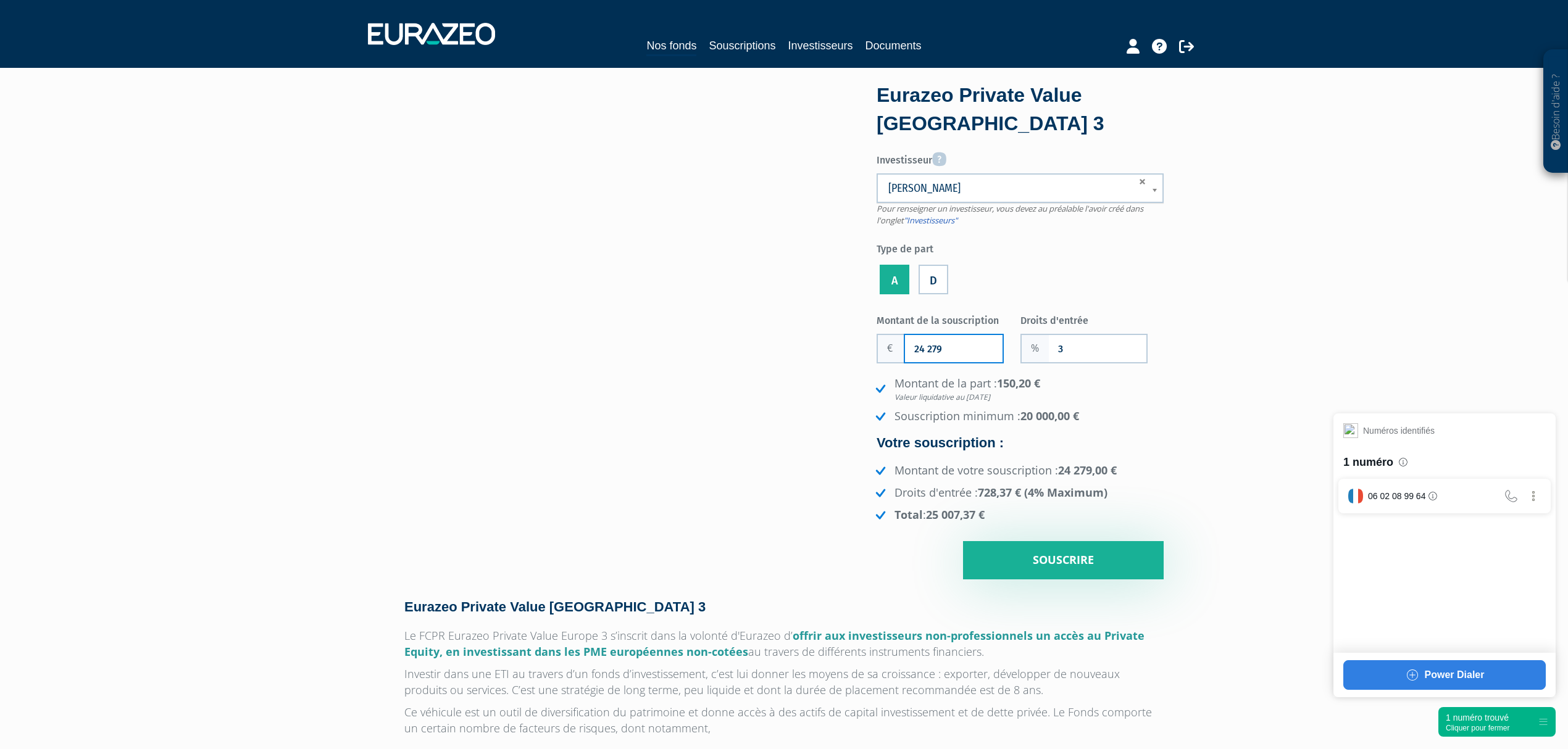
click at [960, 339] on input "24 279" at bounding box center [953, 348] width 98 height 27
type input "24 271"
type input "3"
click at [946, 324] on label "Montant de la souscription" at bounding box center [948, 319] width 144 height 18
click at [946, 335] on input "24 271" at bounding box center [953, 348] width 98 height 27
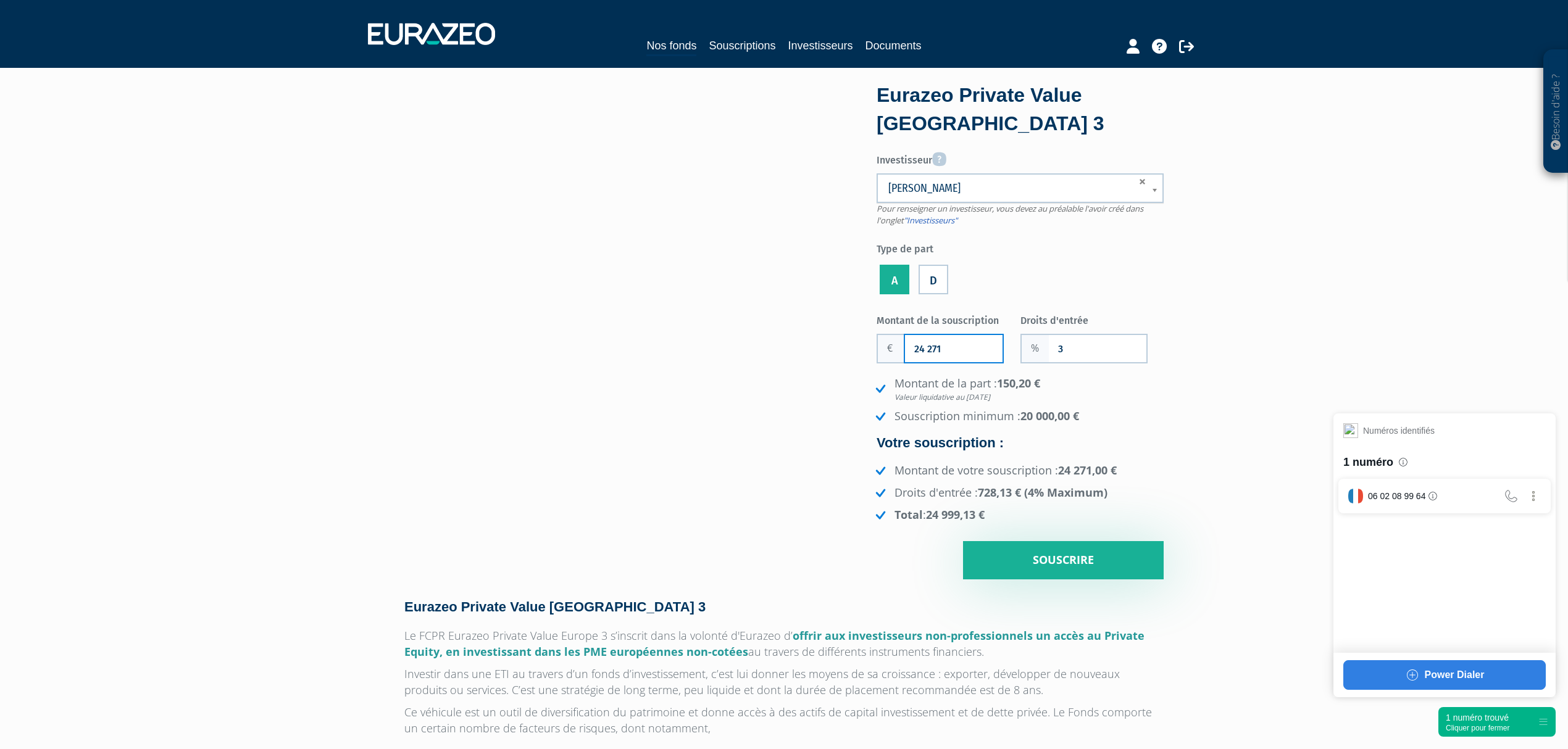
click at [956, 340] on input "24 271" at bounding box center [953, 348] width 98 height 27
type input "24 271.84"
click at [1102, 555] on input "Souscrire" at bounding box center [1064, 560] width 201 height 38
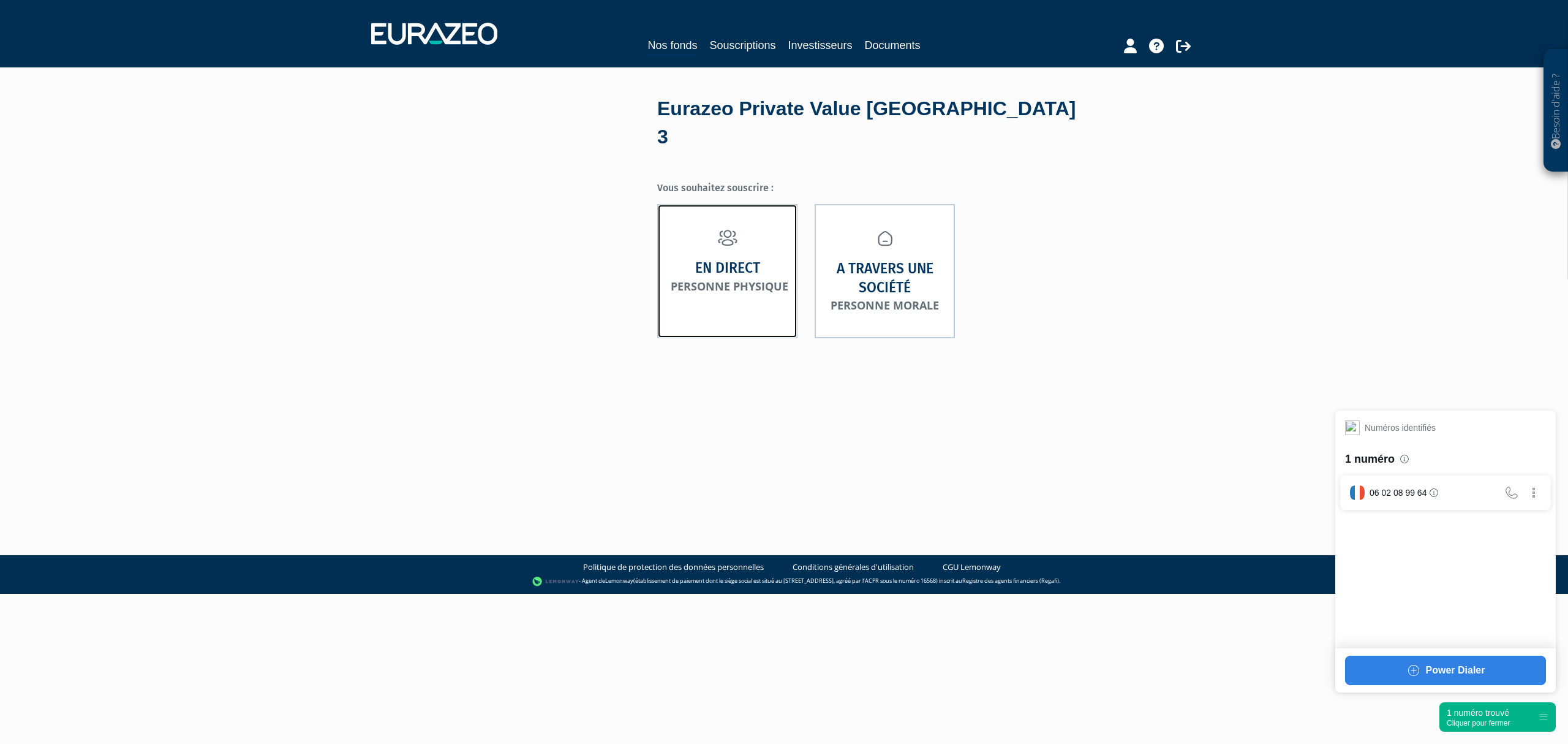
click at [769, 279] on small "Personne physique" at bounding box center [730, 286] width 118 height 15
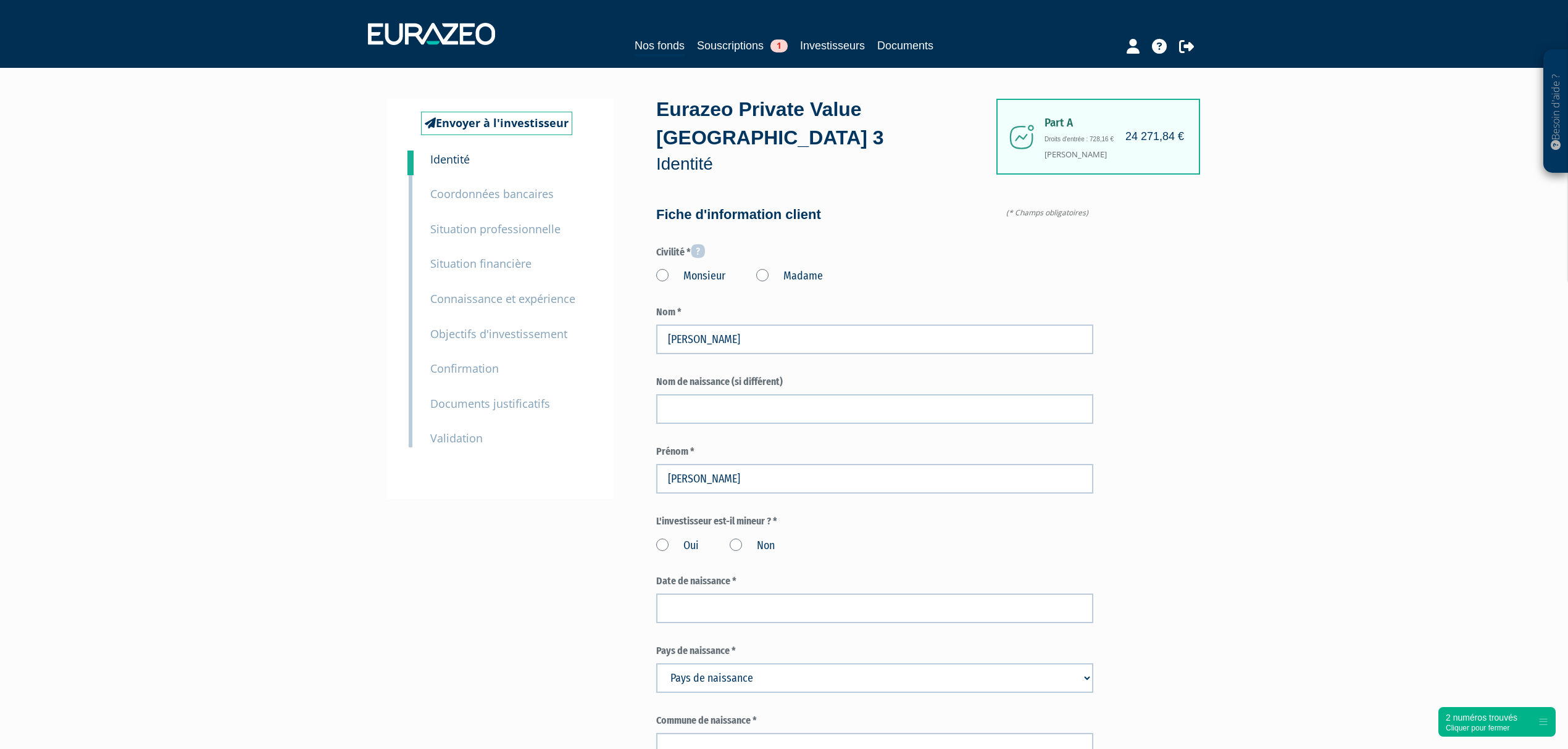
type input "6 10 12 92 39"
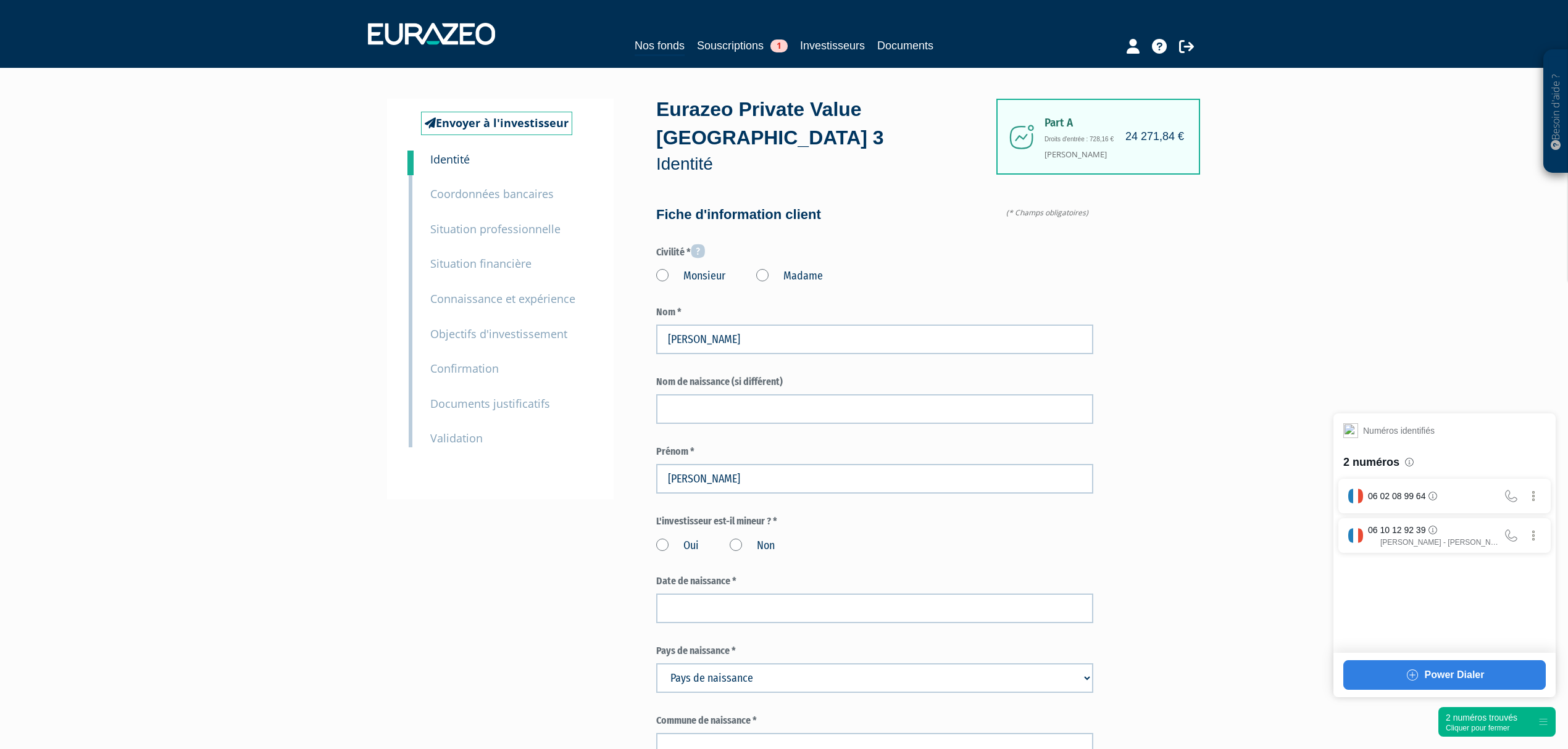
click at [663, 269] on label "Monsieur" at bounding box center [691, 276] width 69 height 16
click at [0, 0] on input "Monsieur" at bounding box center [0, 0] width 0 height 0
click at [762, 269] on label "Madame" at bounding box center [789, 276] width 67 height 16
click at [0, 0] on "Madame" at bounding box center [0, 0] width 0 height 0
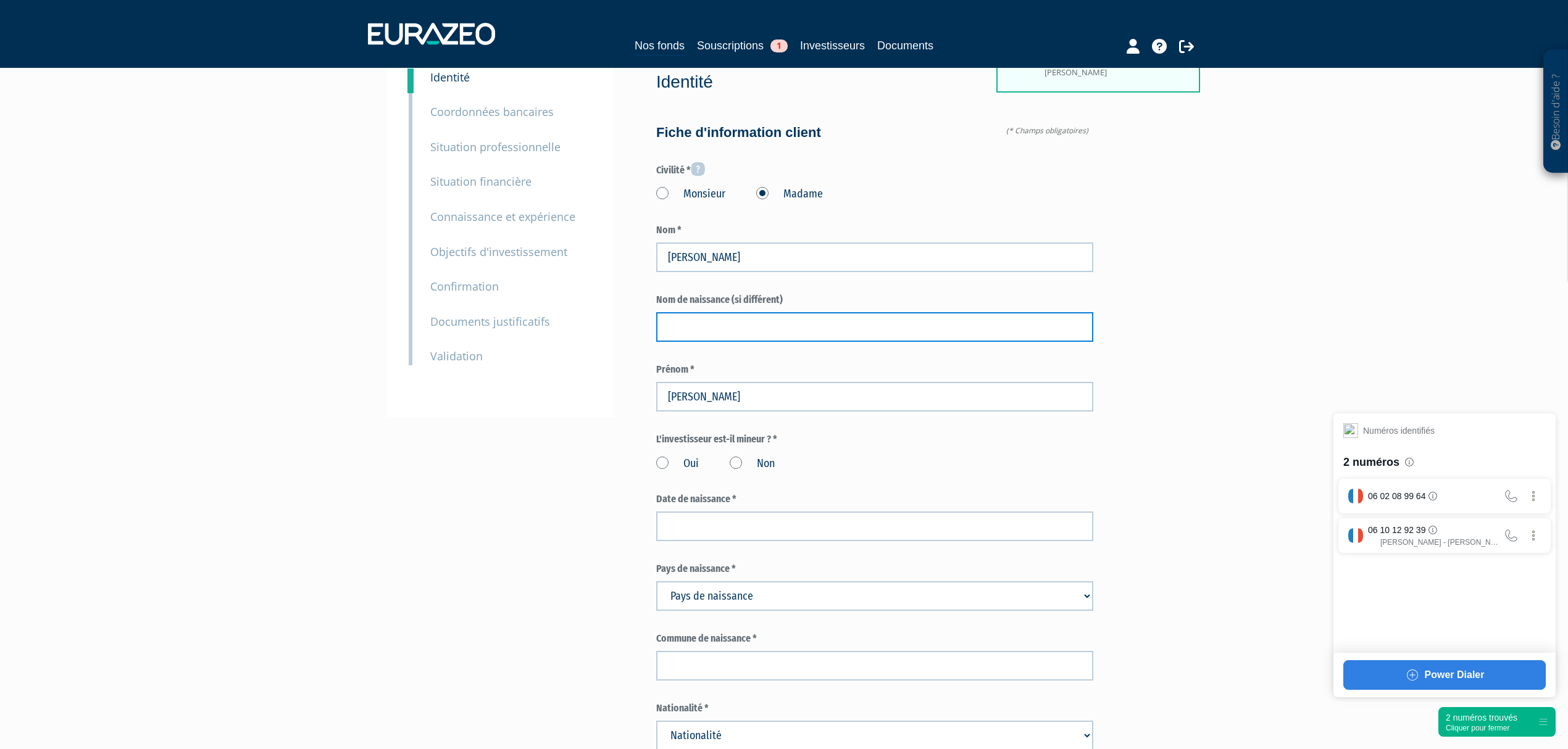
click at [736, 313] on input "text" at bounding box center [875, 327] width 437 height 29
type input "PELABON"
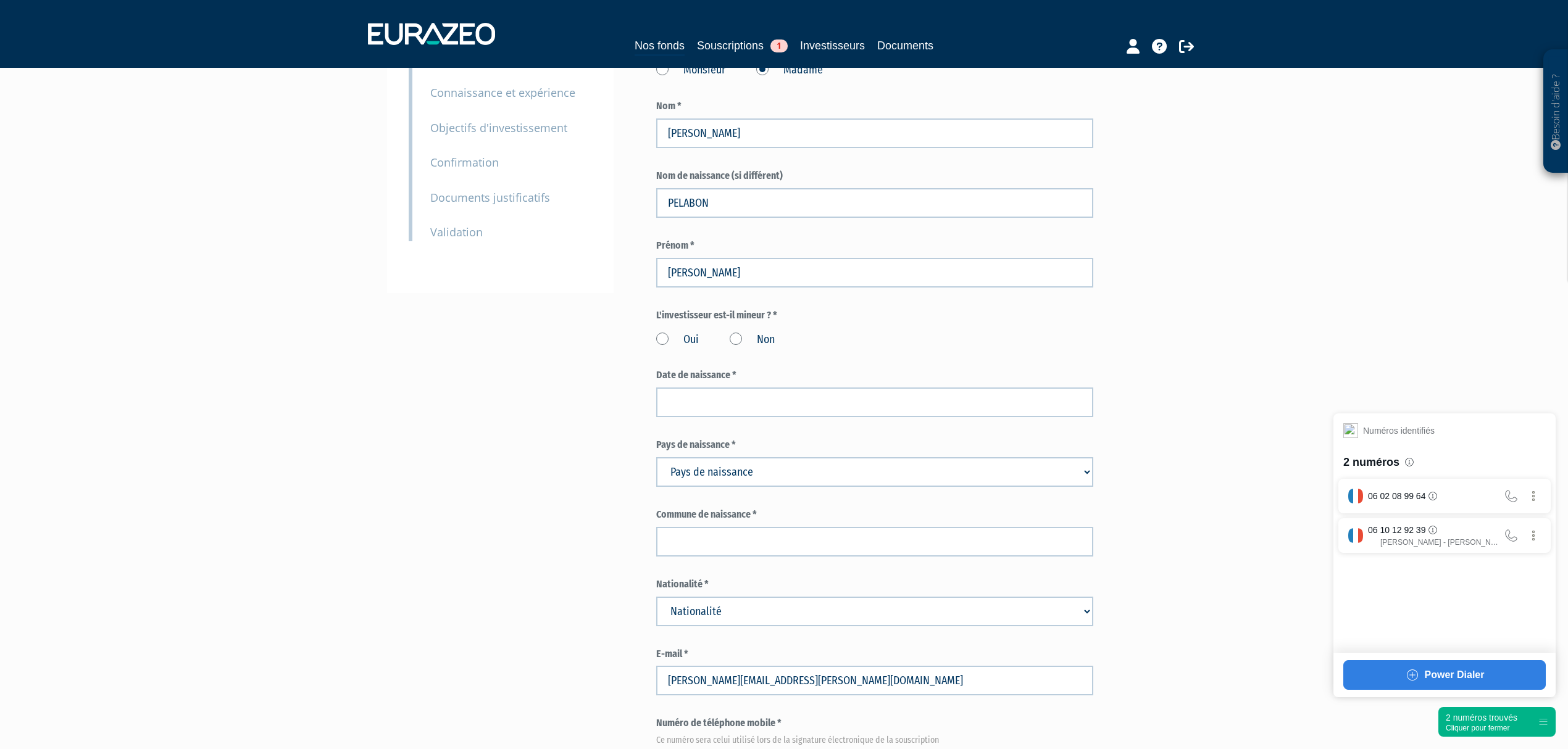
scroll to position [247, 0]
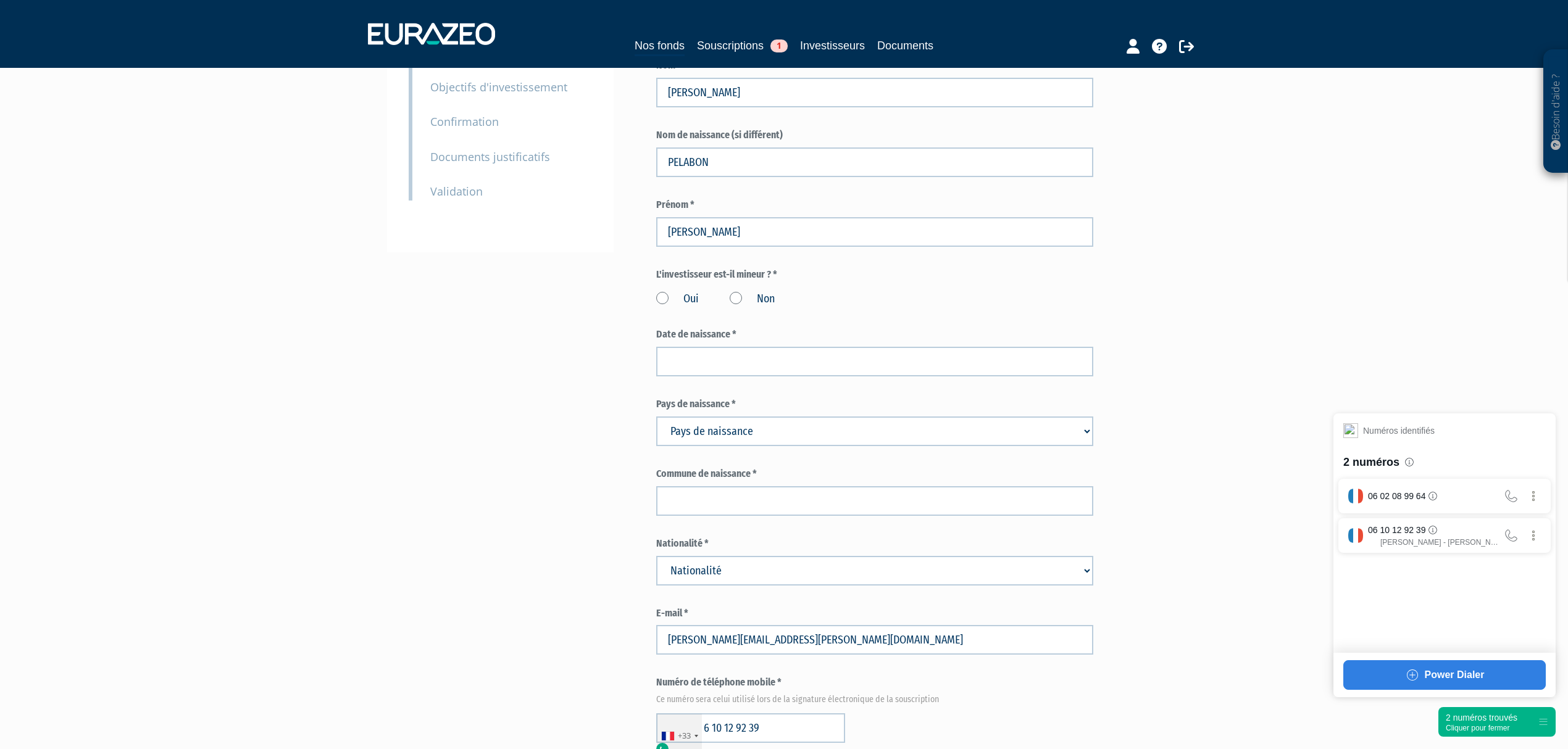
click at [731, 291] on label "Non" at bounding box center [752, 299] width 45 height 16
click at [0, 0] on input "Non" at bounding box center [0, 0] width 0 height 0
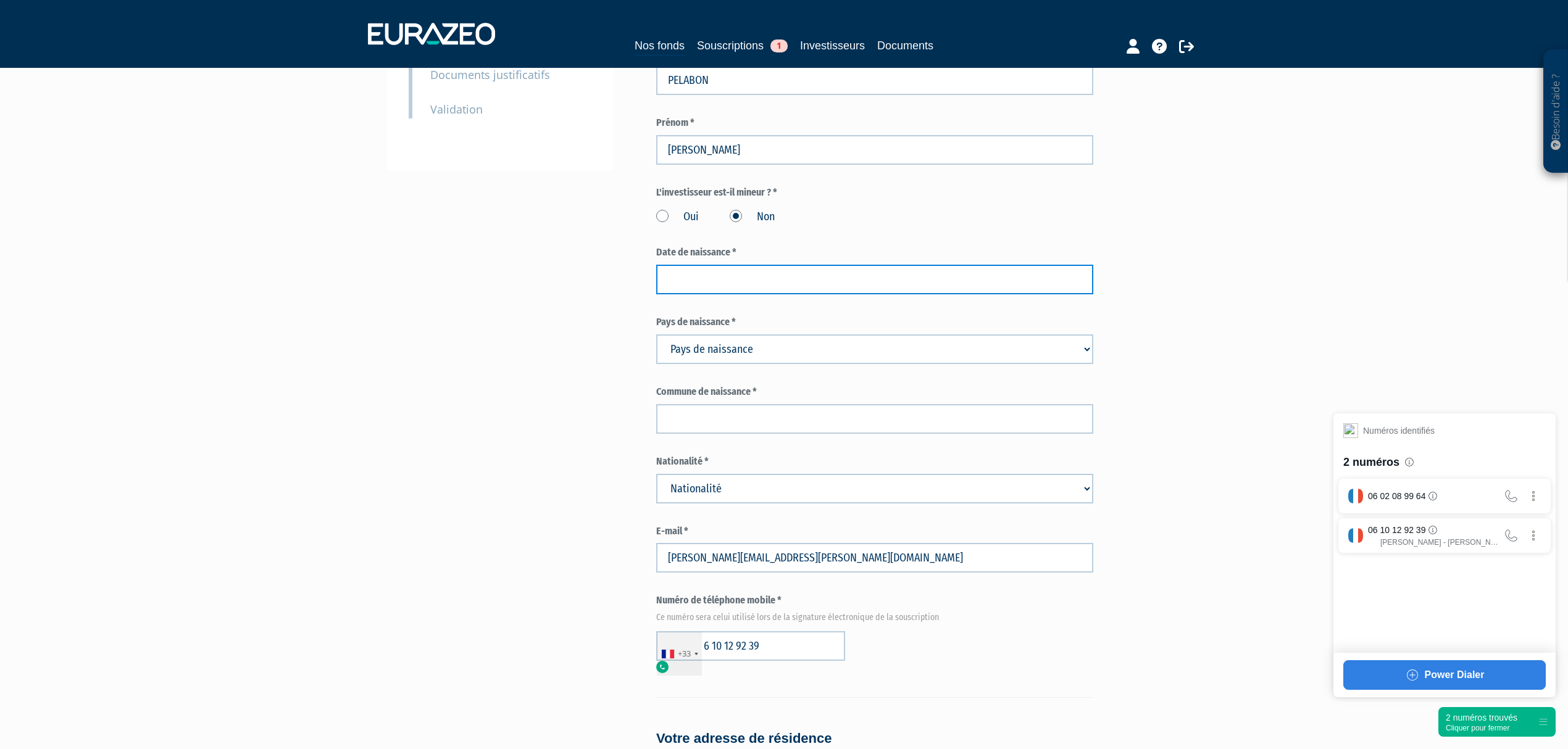
click at [762, 265] on input at bounding box center [875, 279] width 437 height 29
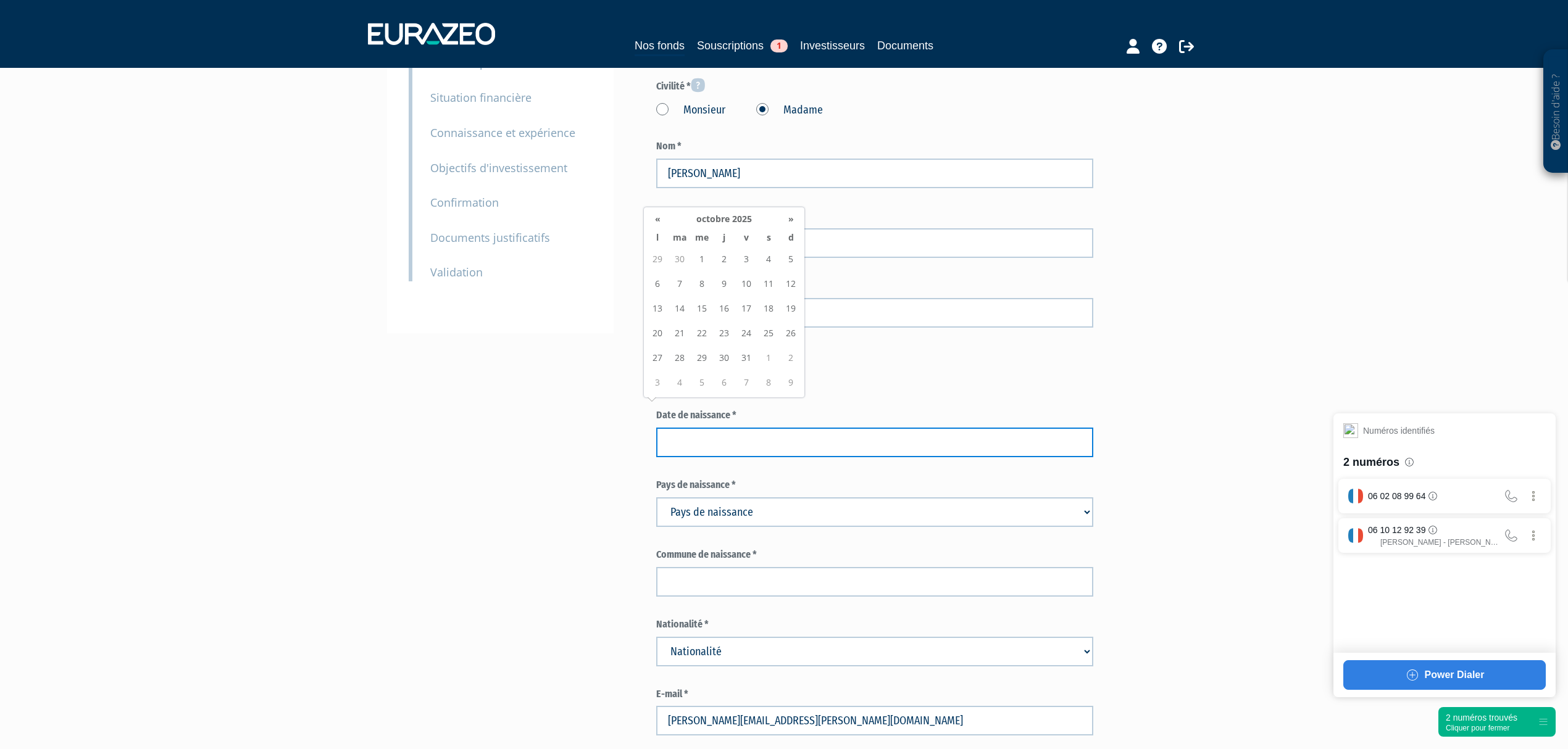
scroll to position [164, 0]
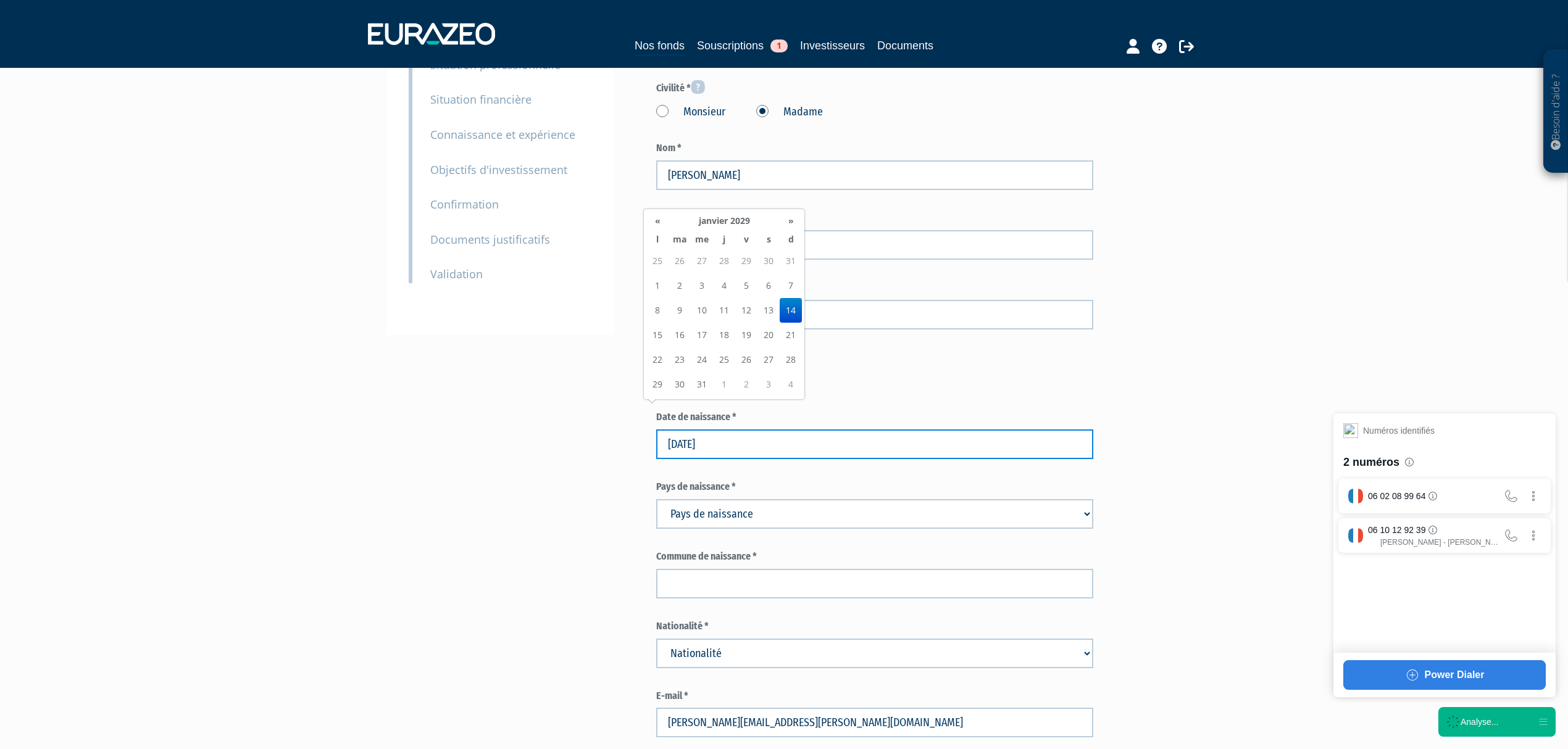
type input "14/01/2029"
click at [791, 309] on td "14" at bounding box center [790, 310] width 22 height 25
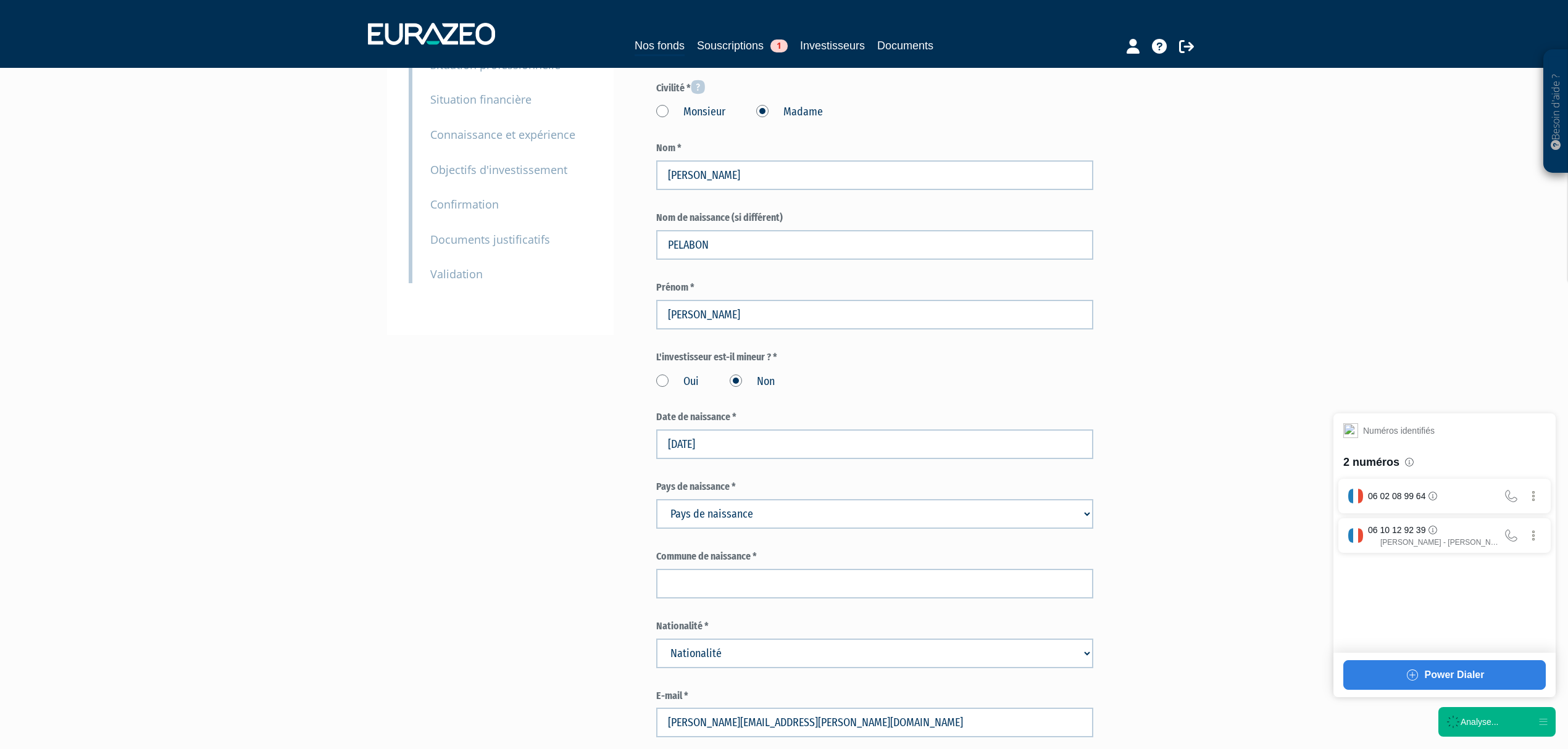
click at [917, 369] on div "Oui Non" at bounding box center [875, 380] width 437 height 20
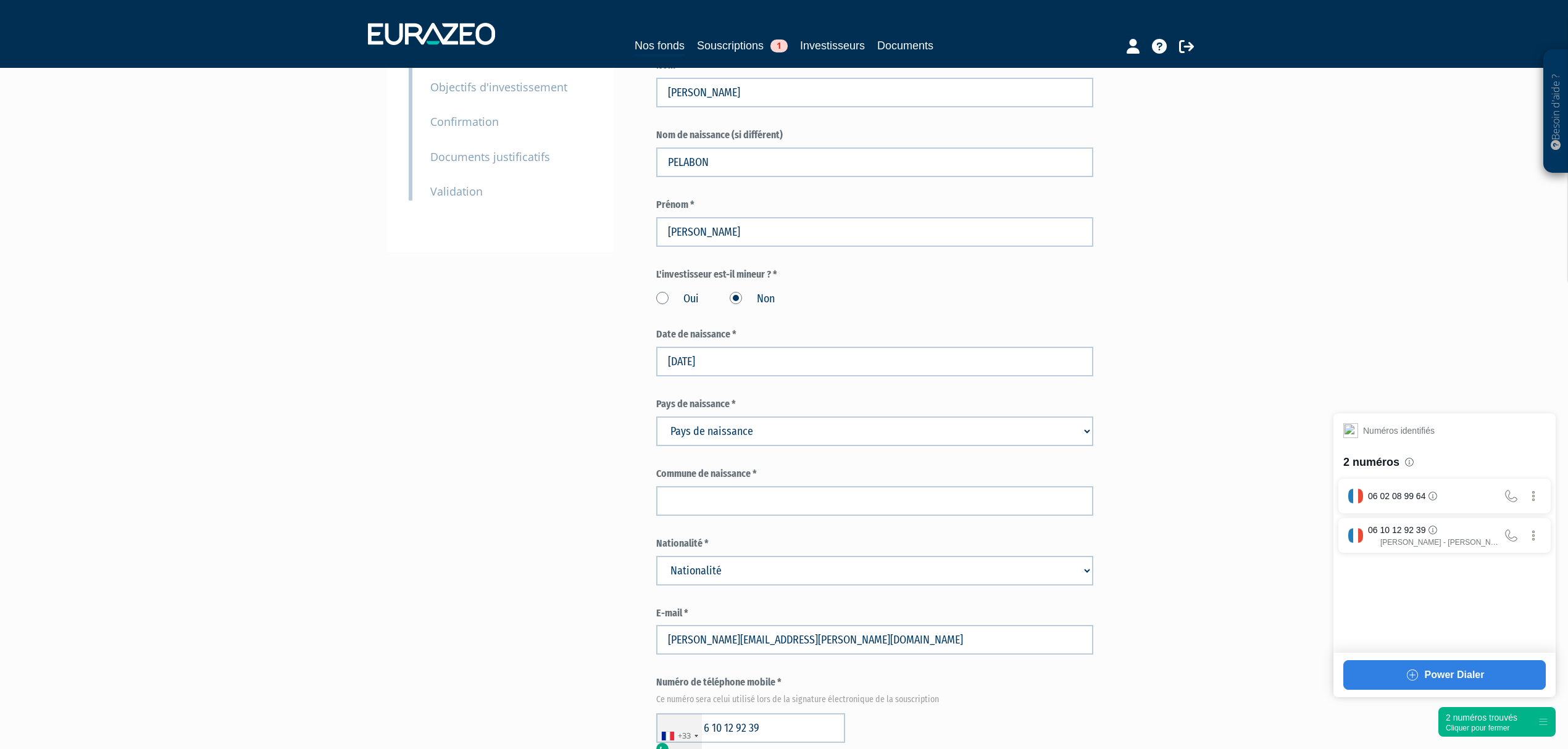
click at [791, 416] on select "Pays de naissance Afghanistan Afrique du Sud Albanie Algérie Allemagne Andorre" at bounding box center [875, 431] width 437 height 29
select select "75"
click at [656, 416] on select "Pays de naissance Afghanistan Afrique du Sud Albanie Algérie Allemagne Andorre" at bounding box center [875, 431] width 437 height 29
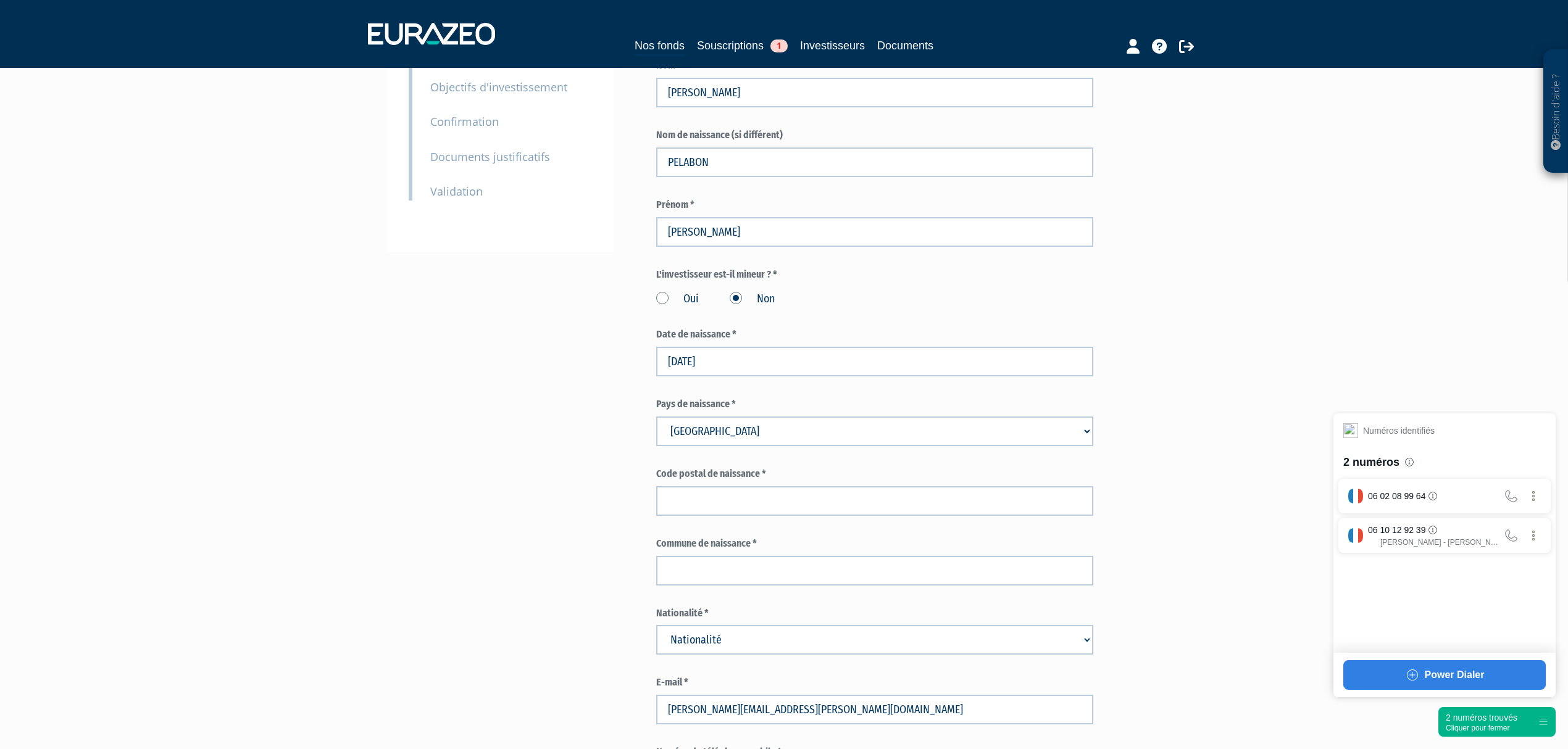
click at [497, 431] on div "Envoyer à l'investisseur 1 Identité 2 Coordonnées bancaires 3 Situation profess…" at bounding box center [784, 742] width 776 height 1780
click at [722, 487] on input "text" at bounding box center [875, 501] width 437 height 29
click at [724, 487] on input "text" at bounding box center [875, 501] width 437 height 29
click at [524, 443] on div "Envoyer à l'investisseur 1 Identité 2 Coordonnées bancaires 3 Situation profess…" at bounding box center [784, 742] width 776 height 1780
click at [714, 487] on input "text" at bounding box center [875, 501] width 437 height 29
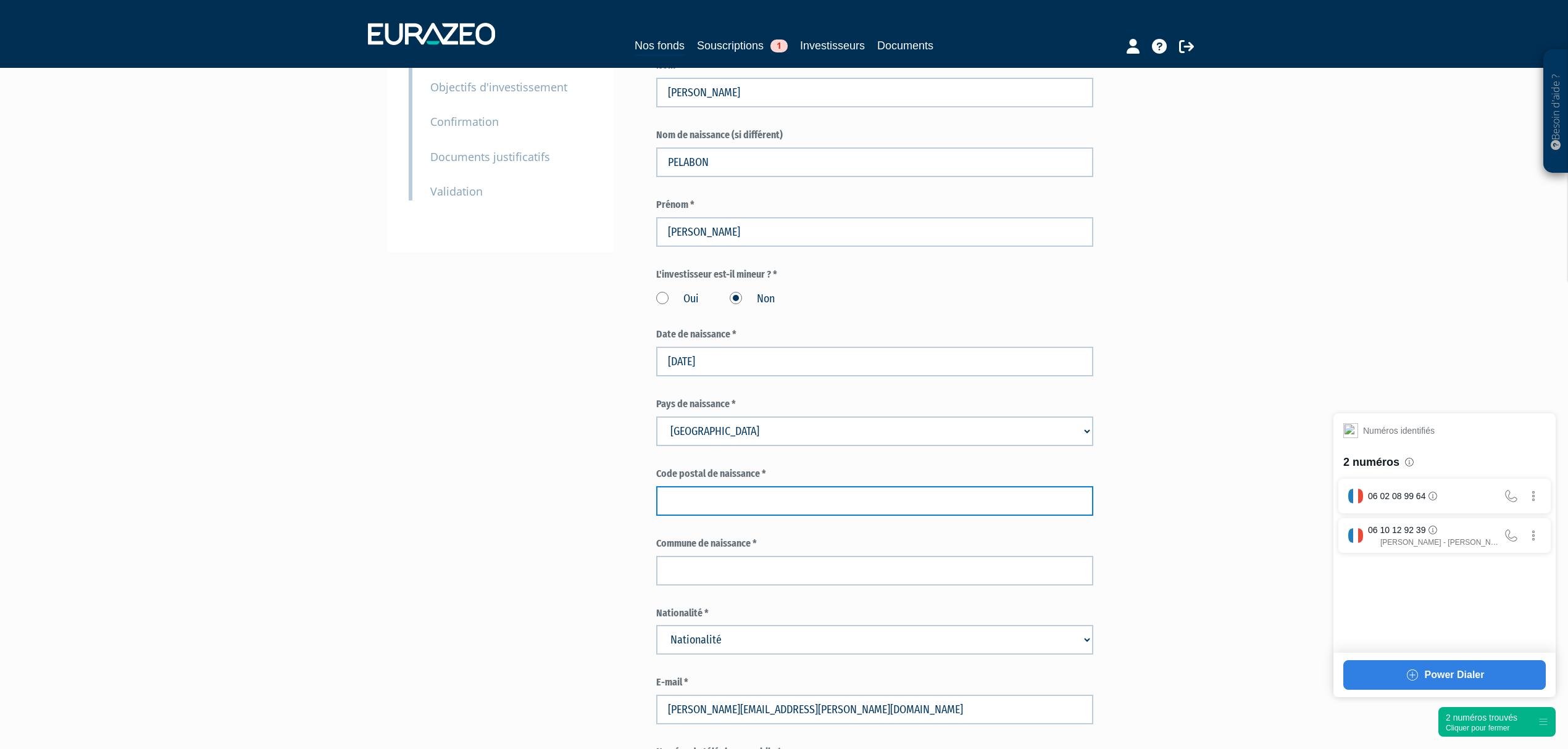
click at [726, 487] on input "text" at bounding box center [875, 501] width 437 height 29
type input "75015"
click at [470, 457] on div "Envoyer à l'investisseur 1 Identité 2 Coordonnées bancaires 3 Situation profess…" at bounding box center [784, 742] width 776 height 1780
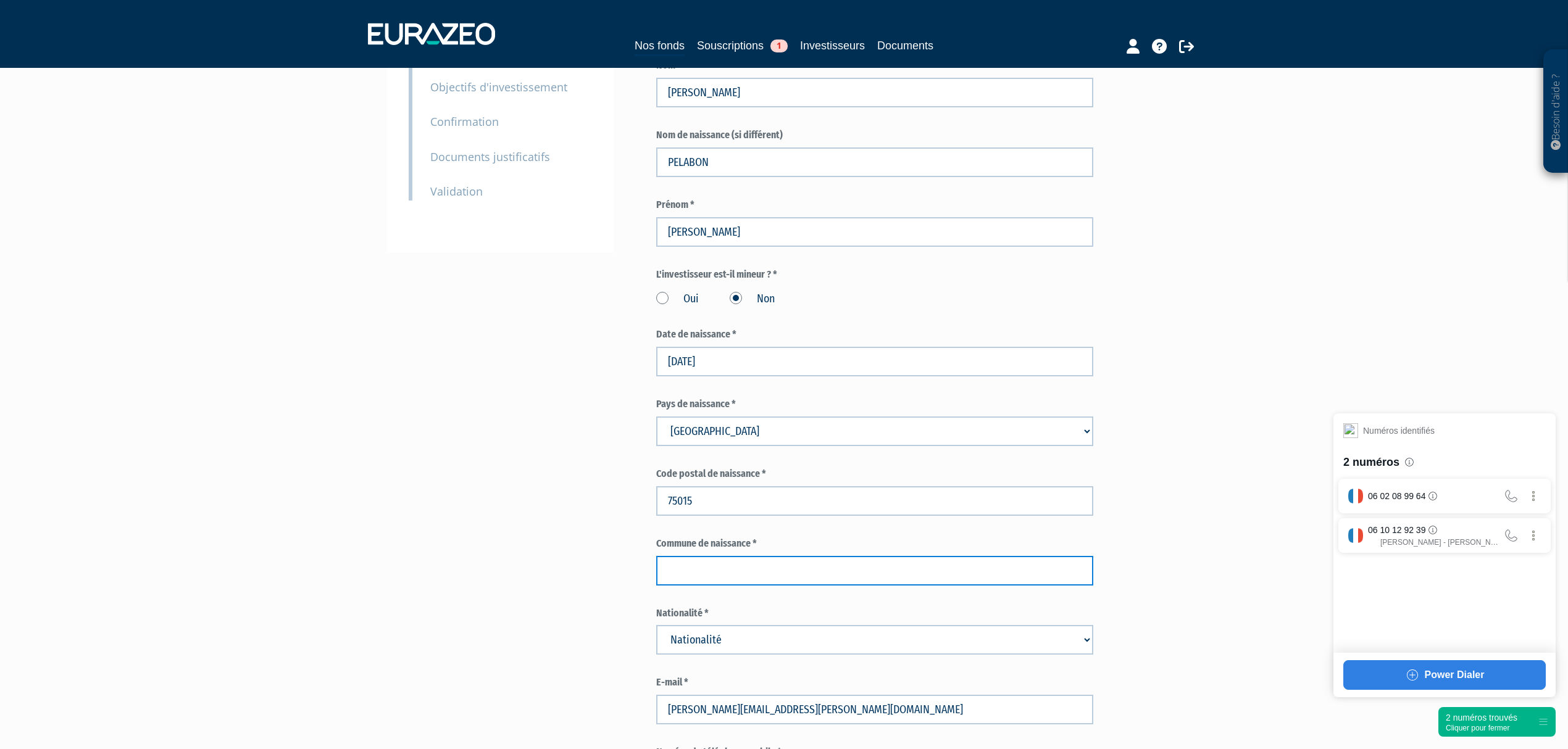
click at [686, 556] on input "text" at bounding box center [875, 570] width 437 height 29
type input "PARIS"
click at [361, 552] on div "Besoin d'aide ? × J'ai besoin d'aide Si vous avez une question à propos du fonc…" at bounding box center [784, 707] width 1568 height 1909
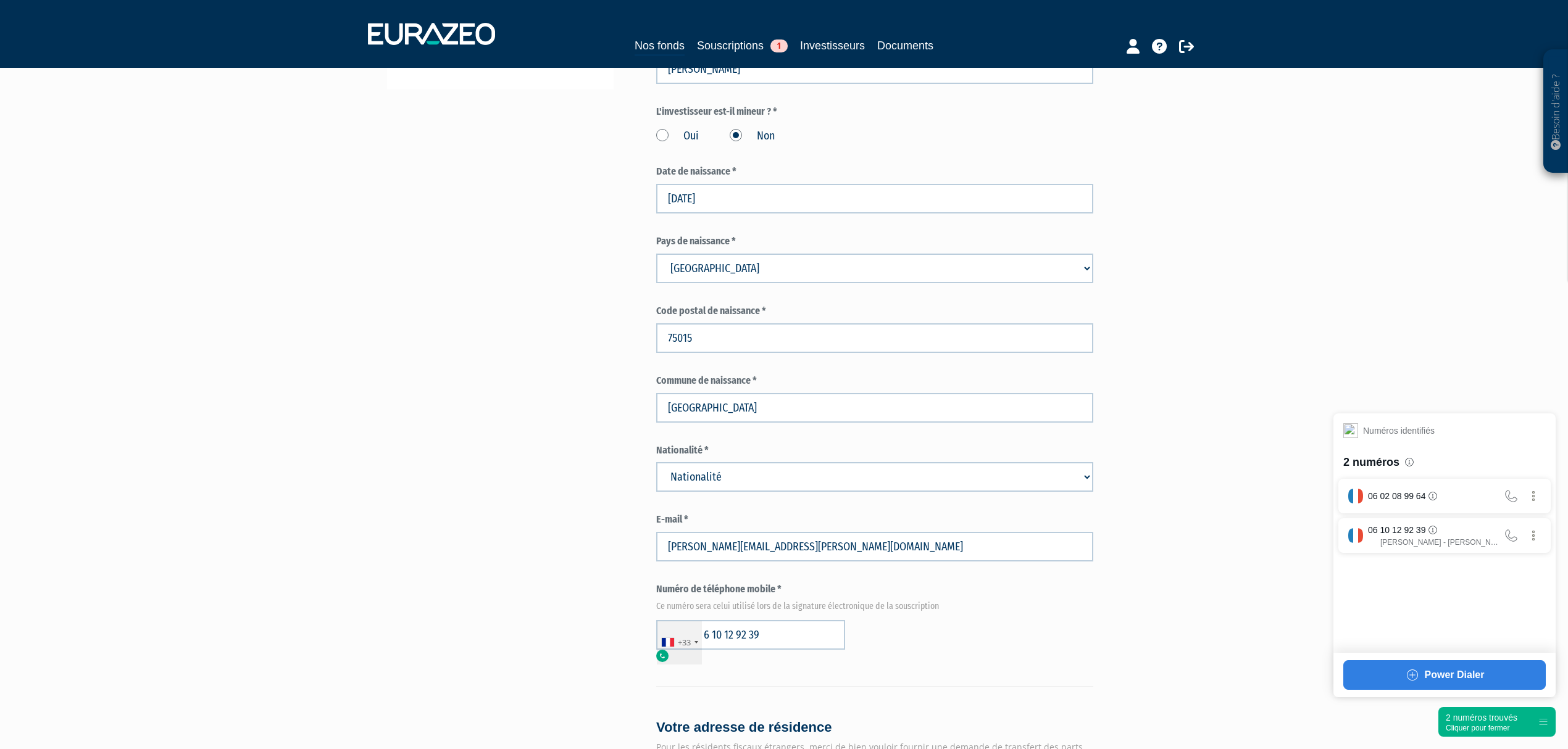
scroll to position [411, 0]
click at [755, 461] on select "Nationalité Afghanistan Afrique du Sud Albanie Algérie Allemagne Andorre" at bounding box center [875, 476] width 437 height 29
select select "75"
click at [656, 461] on select "Nationalité Afghanistan Afrique du Sud Albanie Algérie Allemagne Andorre" at bounding box center [875, 476] width 437 height 29
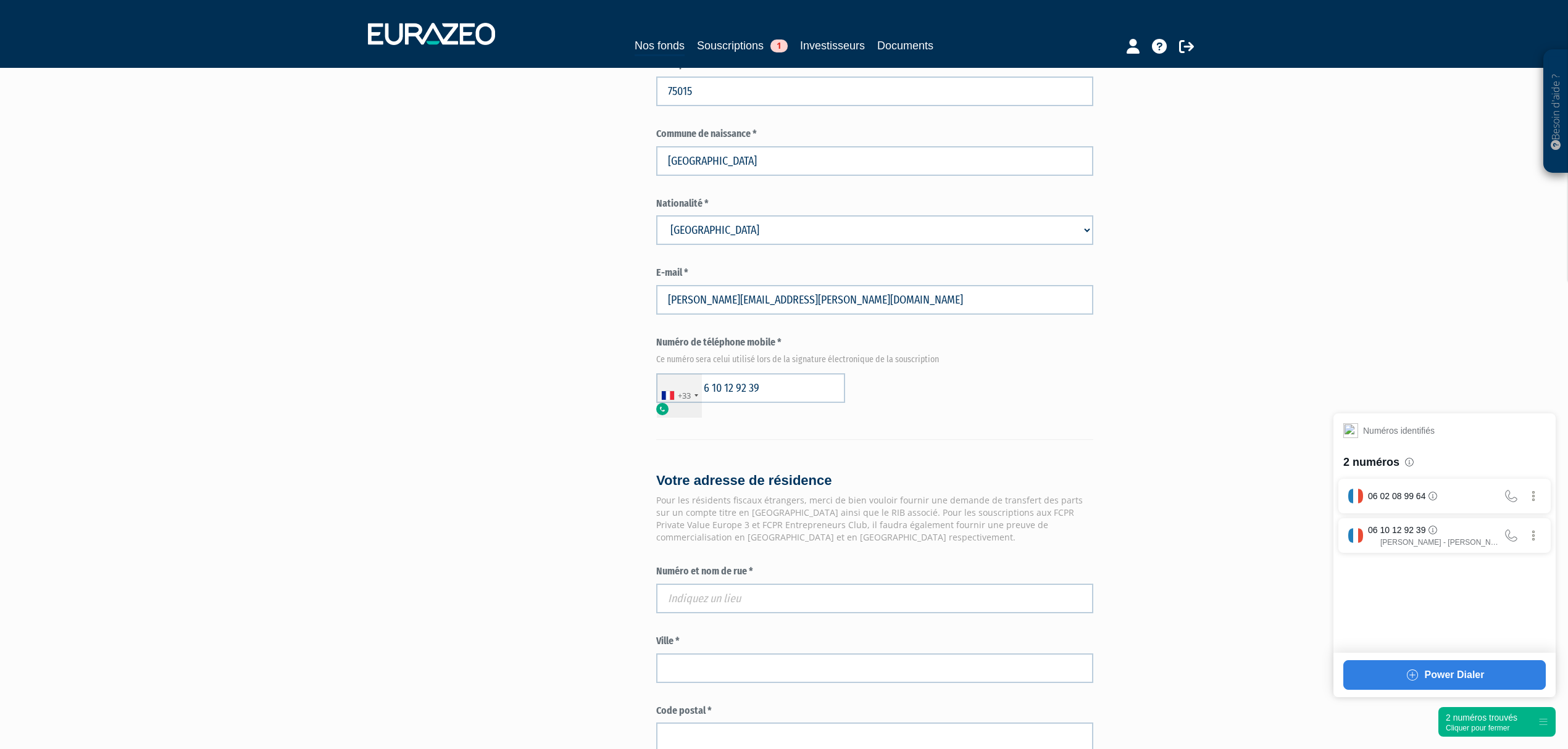
scroll to position [658, 0]
click at [796, 583] on input "text" at bounding box center [875, 597] width 437 height 29
type input "28 Rue de la Forêt, 78750 Mareil-Marly, France"
type input "Mareil-Marly"
type input "78750"
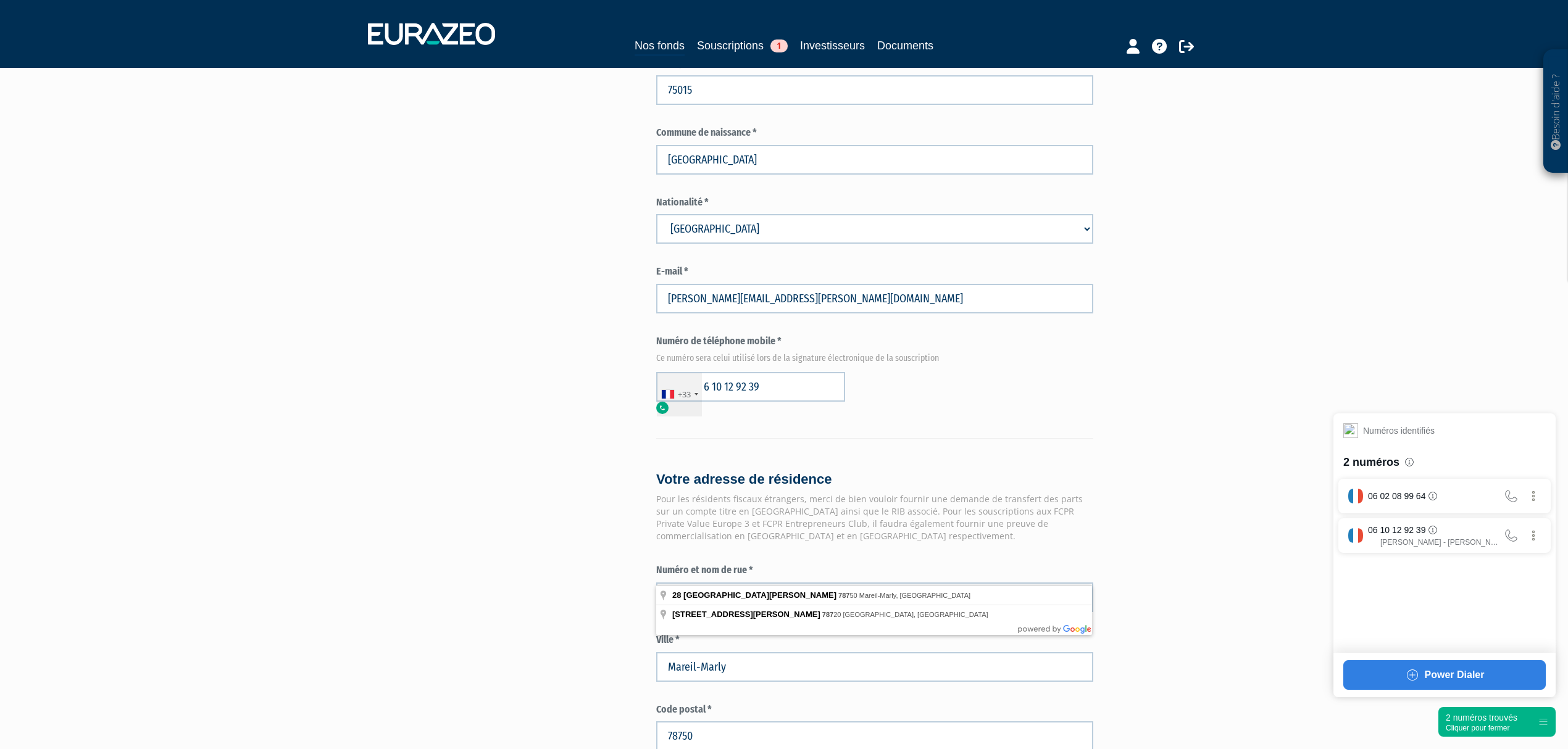
type input "28 Rue de la Forêt"
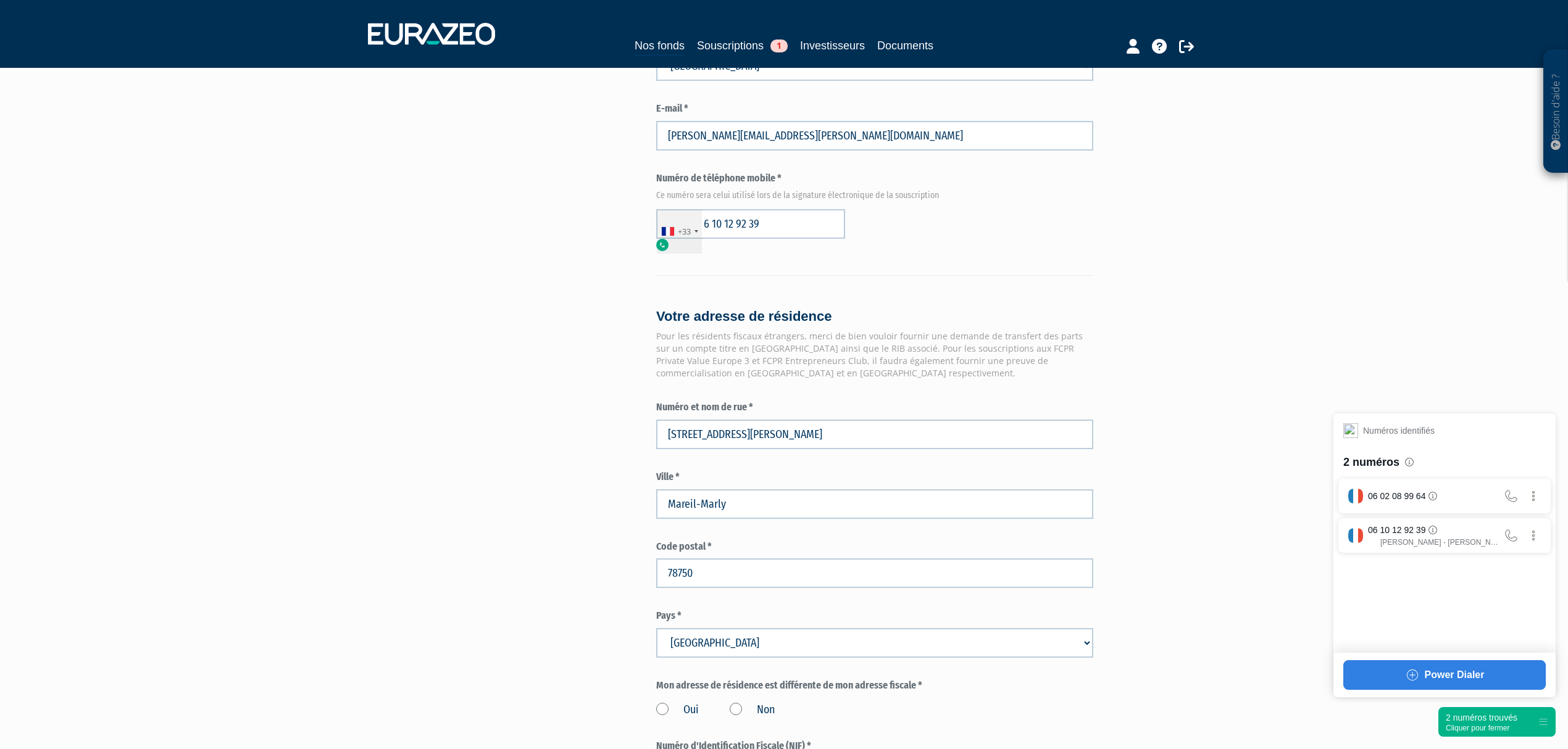
scroll to position [823, 0]
click at [541, 596] on div "Envoyer à l'investisseur 1 Identité 2 Coordonnées bancaires 3 Situation profess…" at bounding box center [784, 166] width 776 height 1780
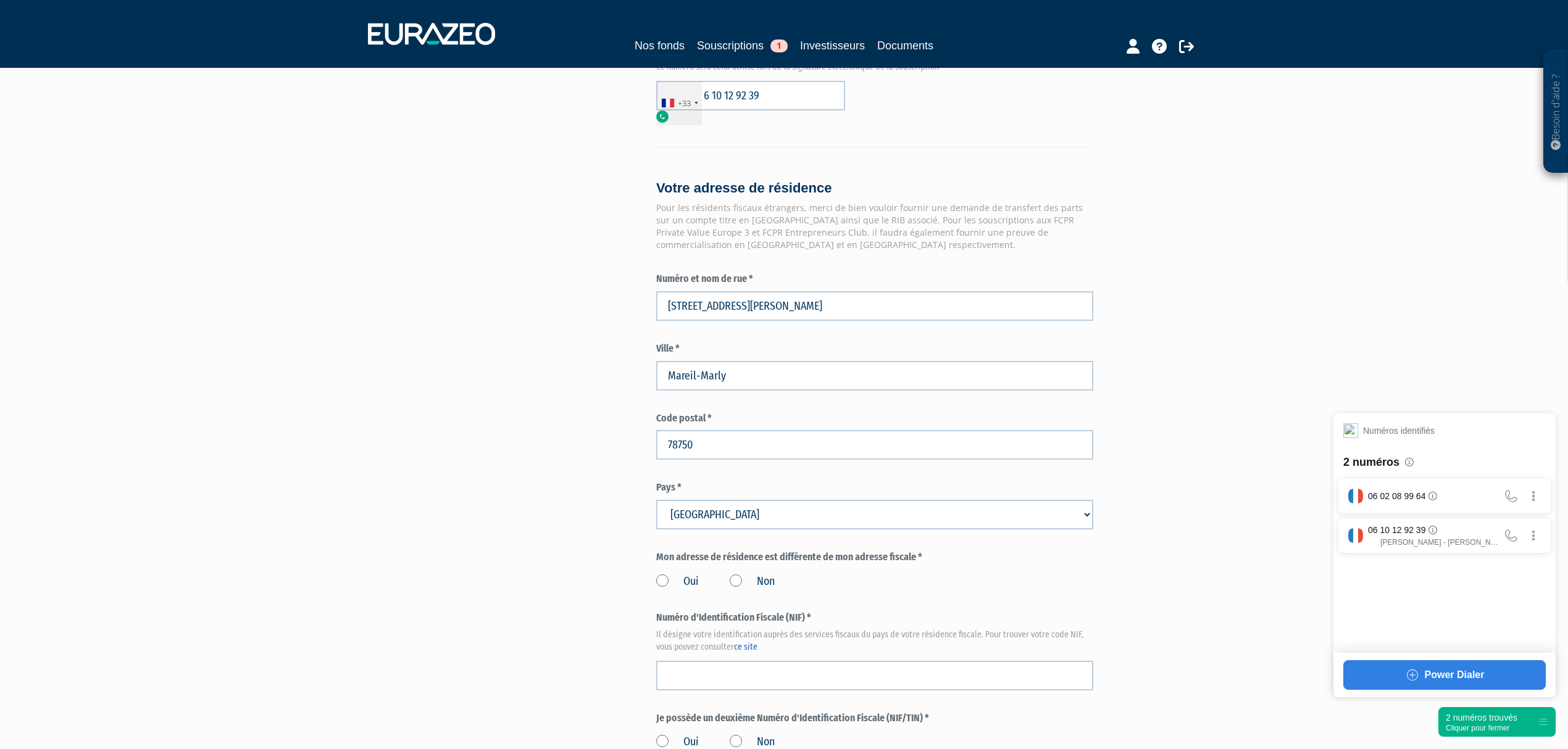
scroll to position [988, 0]
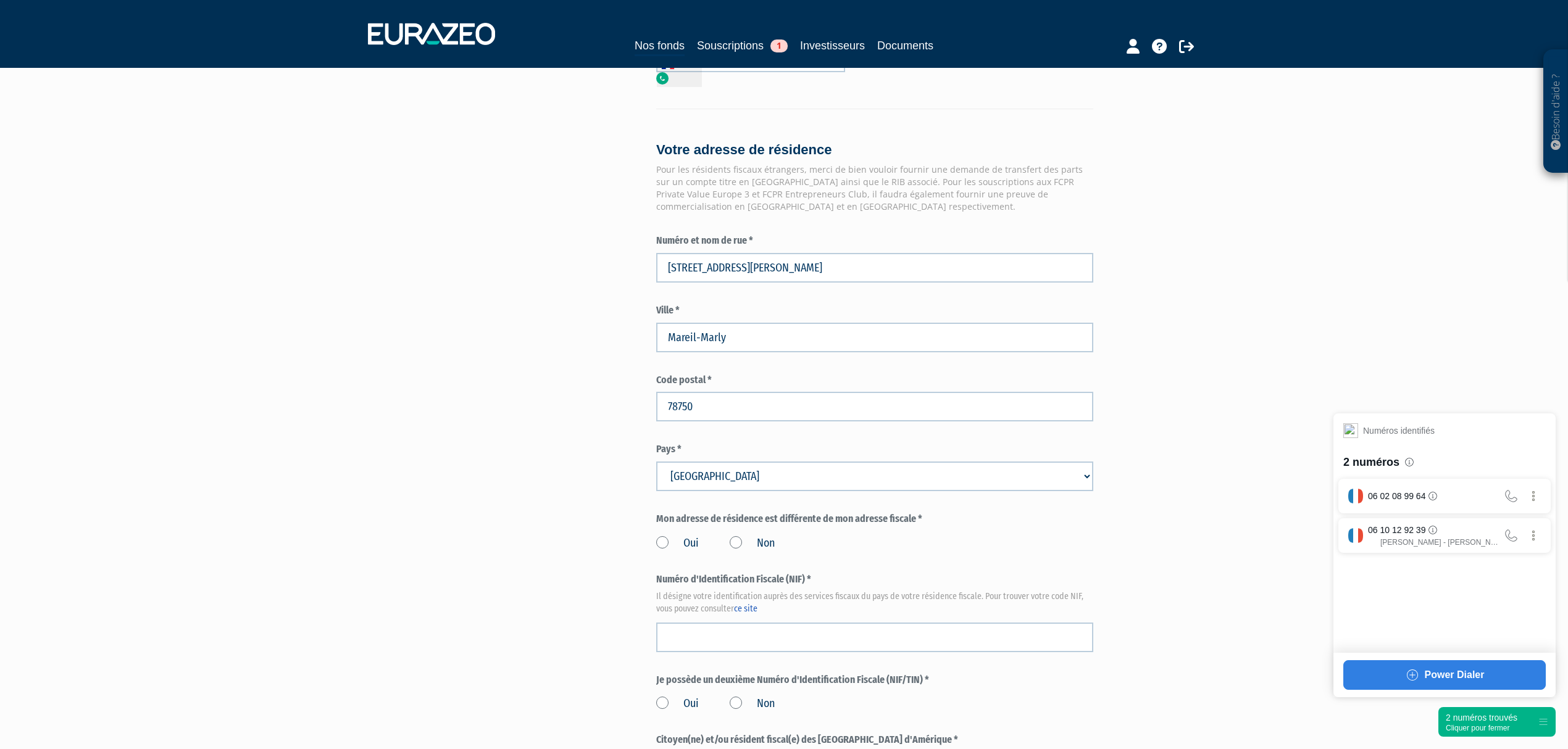
click at [735, 536] on label "Non" at bounding box center [752, 543] width 45 height 16
click at [0, 0] on input "Non" at bounding box center [0, 0] width 0 height 0
click at [808, 623] on input "text" at bounding box center [875, 637] width 437 height 29
paste input "13 32 199 801 317"
type input "13 32 199 801 317"
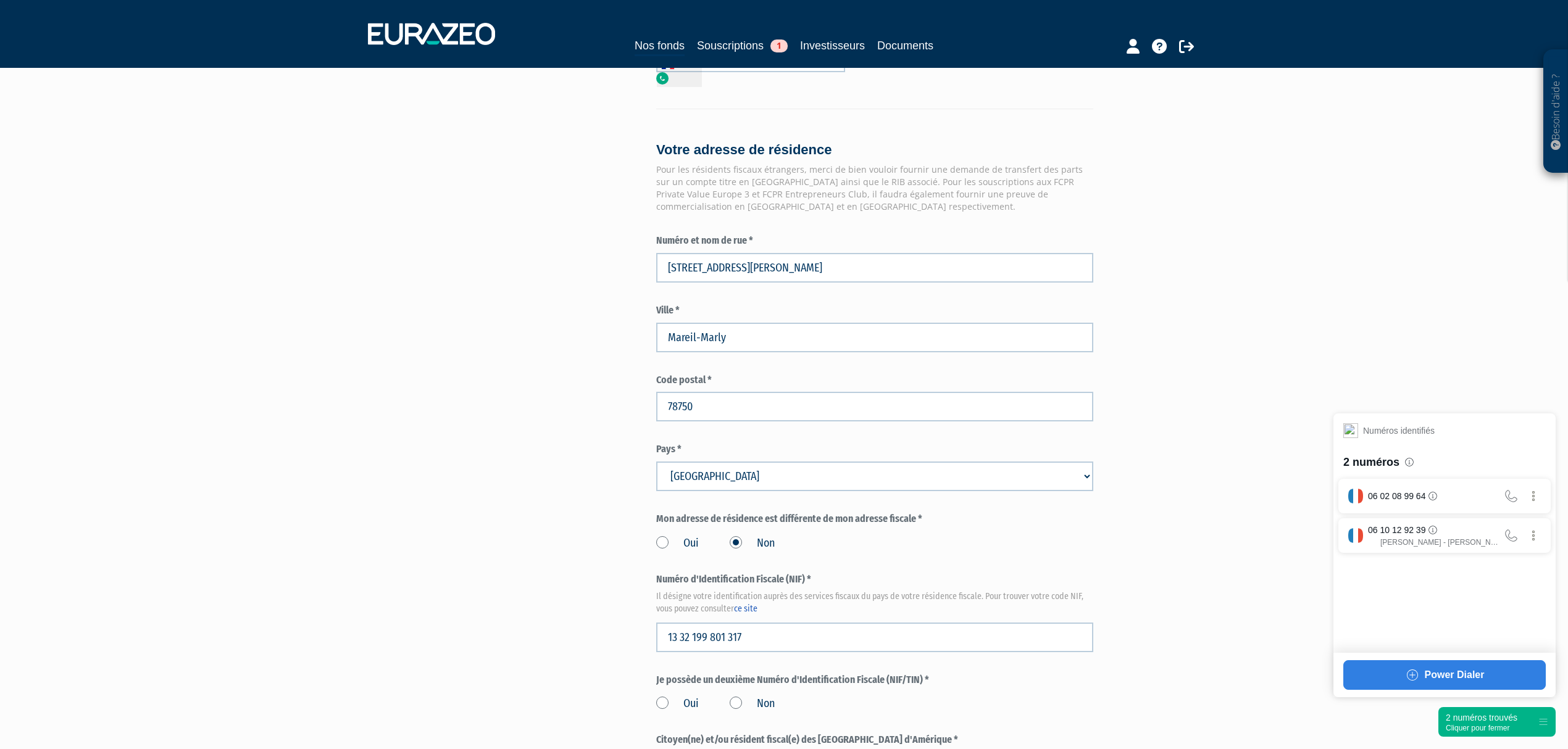
click at [1124, 497] on div "Part A 24 271,84 € Droits d'entrée : 728,16 € Anne-Charlotte Hoppé Eurazeo Priv…" at bounding box center [918, 2] width 524 height 1780
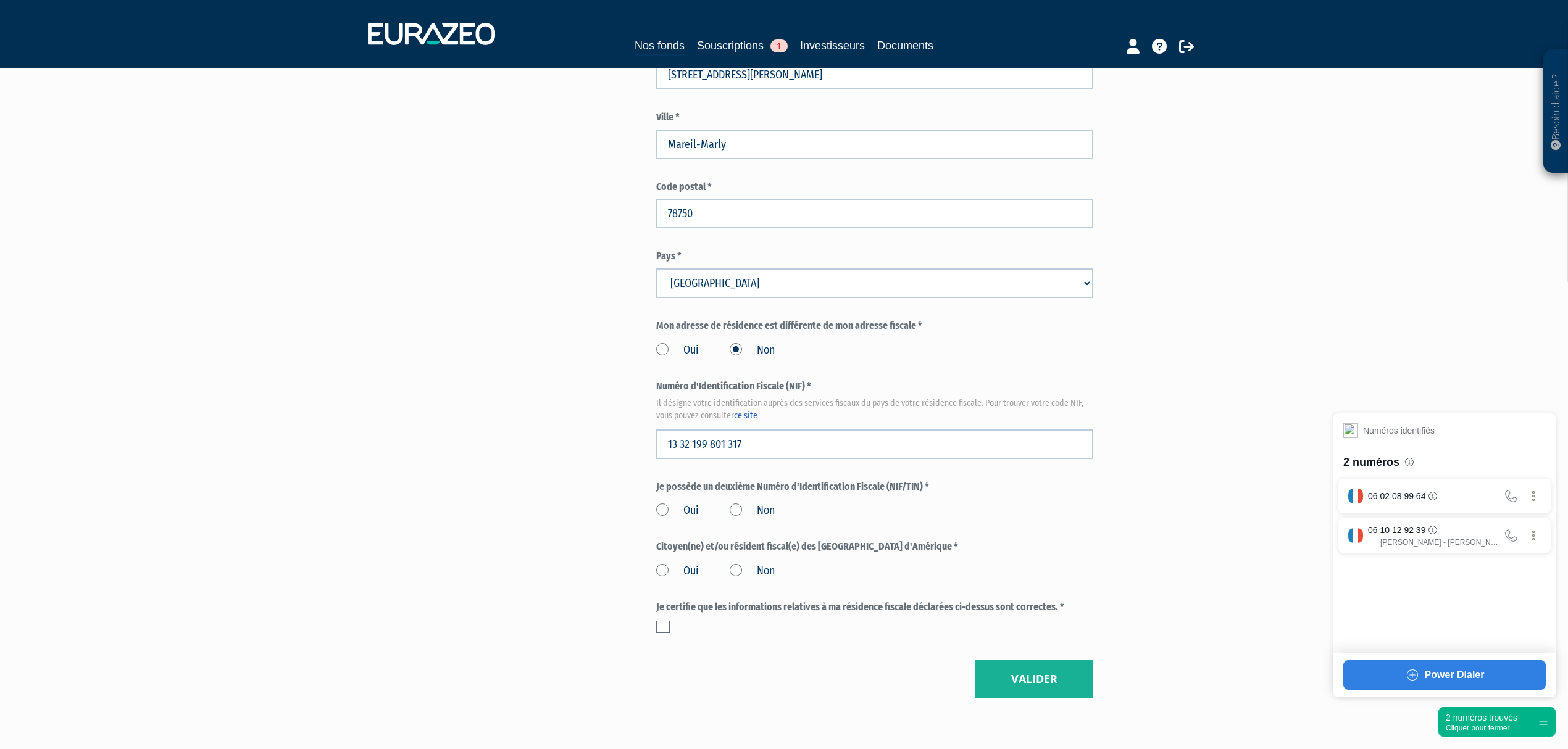
scroll to position [1222, 0]
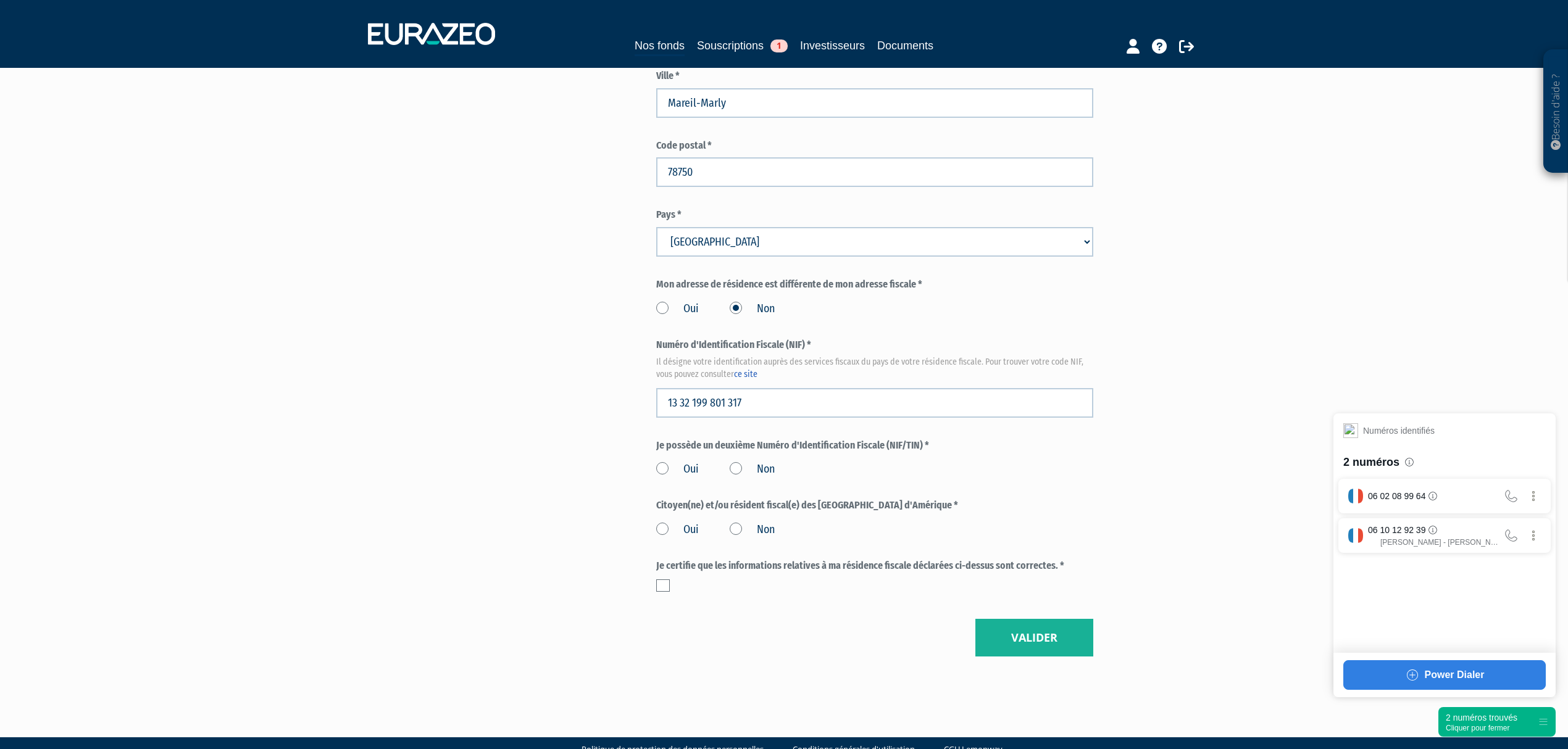
click at [736, 462] on label "Non" at bounding box center [752, 470] width 45 height 16
click at [0, 0] on input "Non" at bounding box center [0, 0] width 0 height 0
click at [735, 522] on label "Non" at bounding box center [752, 530] width 45 height 16
click at [0, 0] on input "Non" at bounding box center [0, 0] width 0 height 0
click at [667, 580] on label at bounding box center [663, 586] width 14 height 12
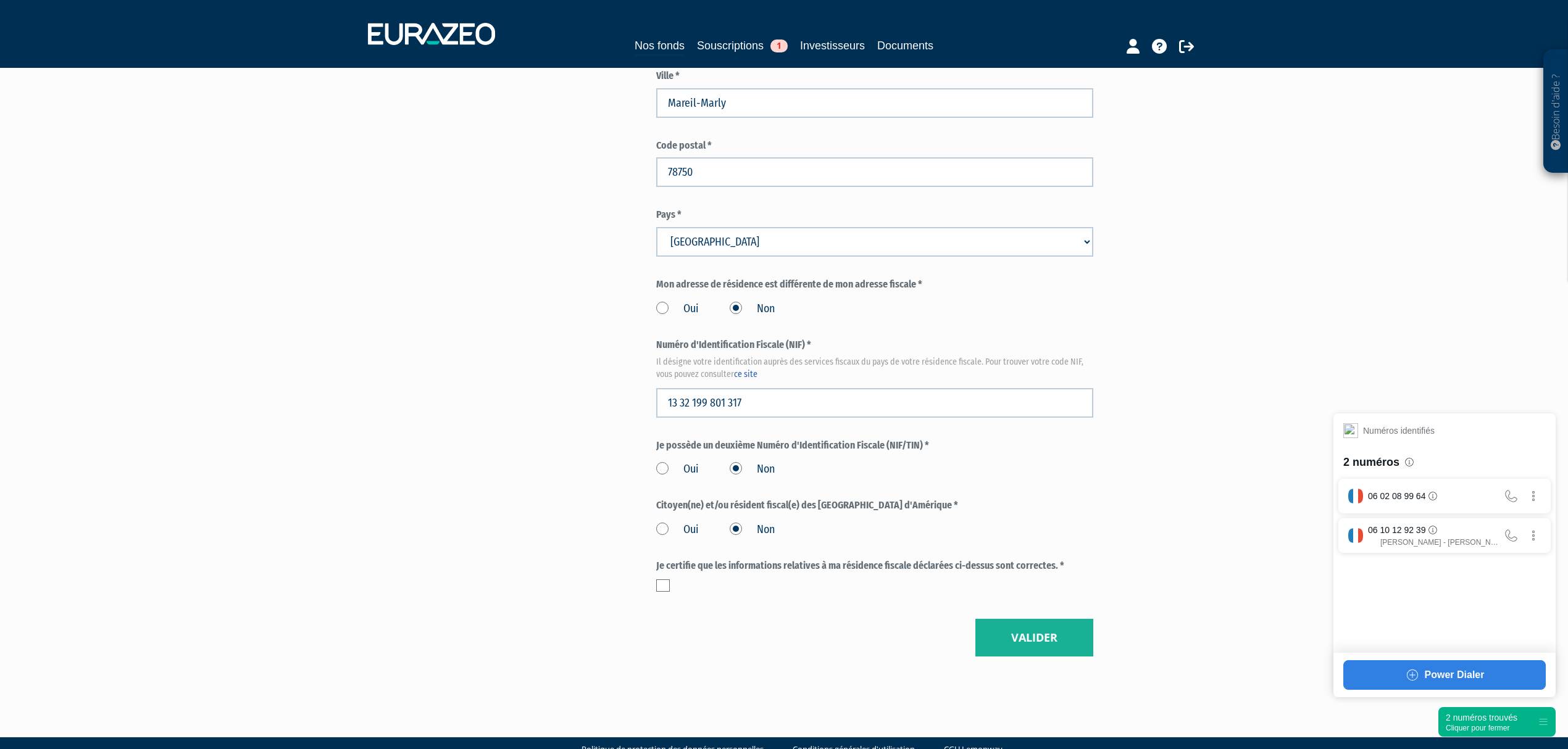
click at [0, 0] on input "checkbox" at bounding box center [0, 0] width 0 height 0
click at [1040, 619] on button "Valider" at bounding box center [1034, 638] width 118 height 38
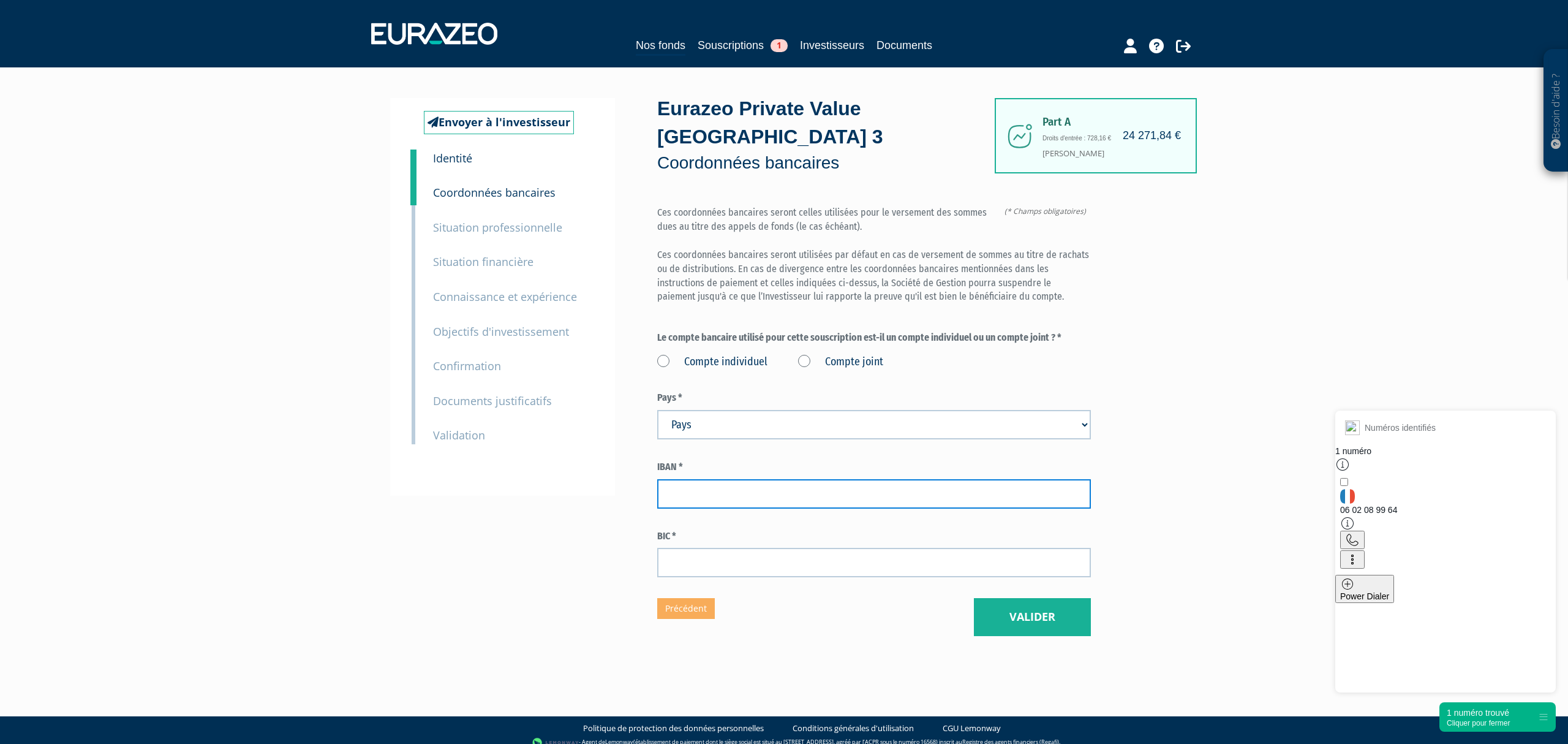
click at [699, 479] on input "text" at bounding box center [874, 494] width 434 height 29
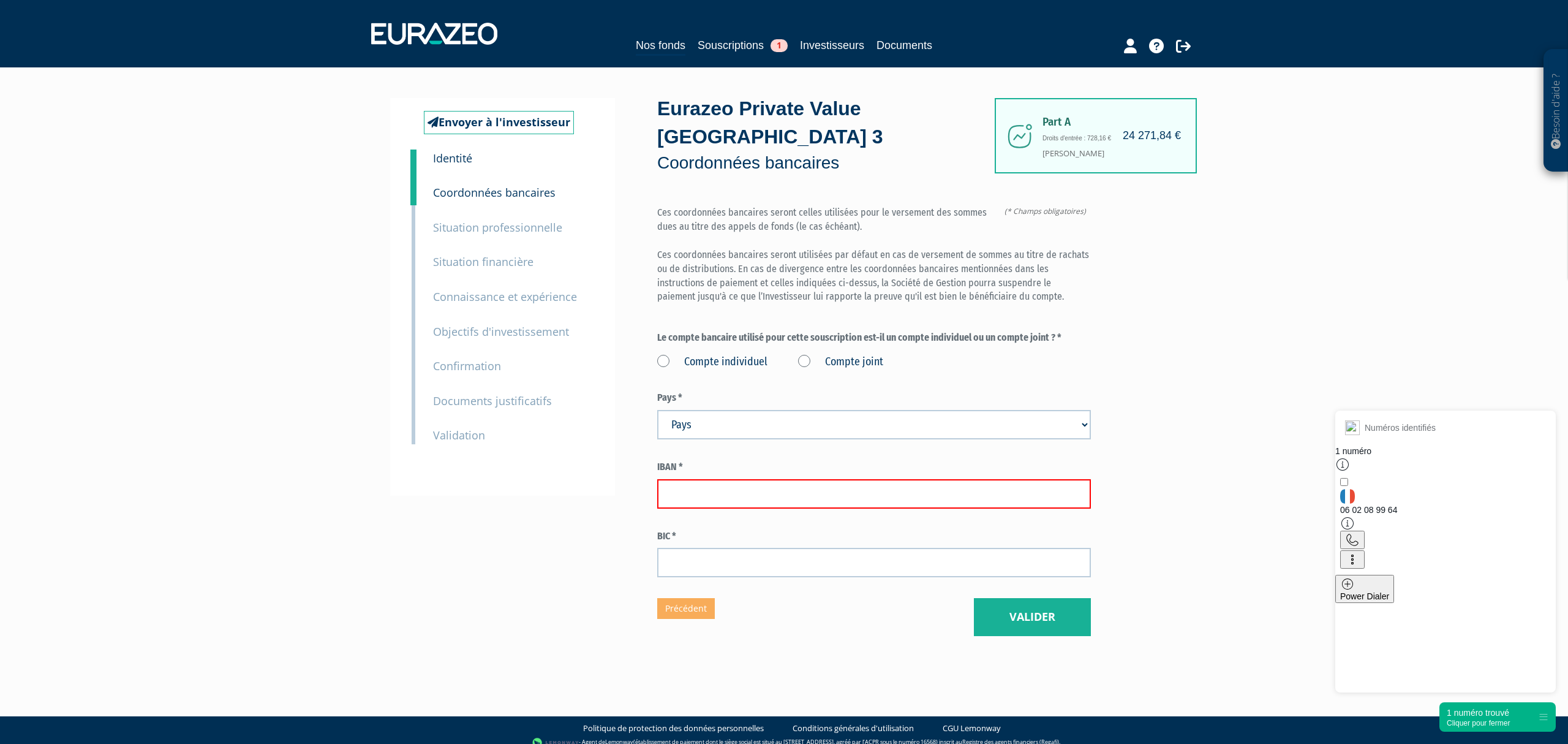
paste input "[FINANCIAL_ID]"
type input "[FINANCIAL_ID]"
click at [607, 508] on div "Envoyer à l'investisseur 1 Identité 2 Coordonnées bancaires 3 Situation profess…" at bounding box center [784, 367] width 769 height 538
click at [805, 569] on div "Eurazeo Private Value Europe 3 Coordonnées bancaires (* Champs obligatoires) Ce…" at bounding box center [874, 367] width 434 height 538
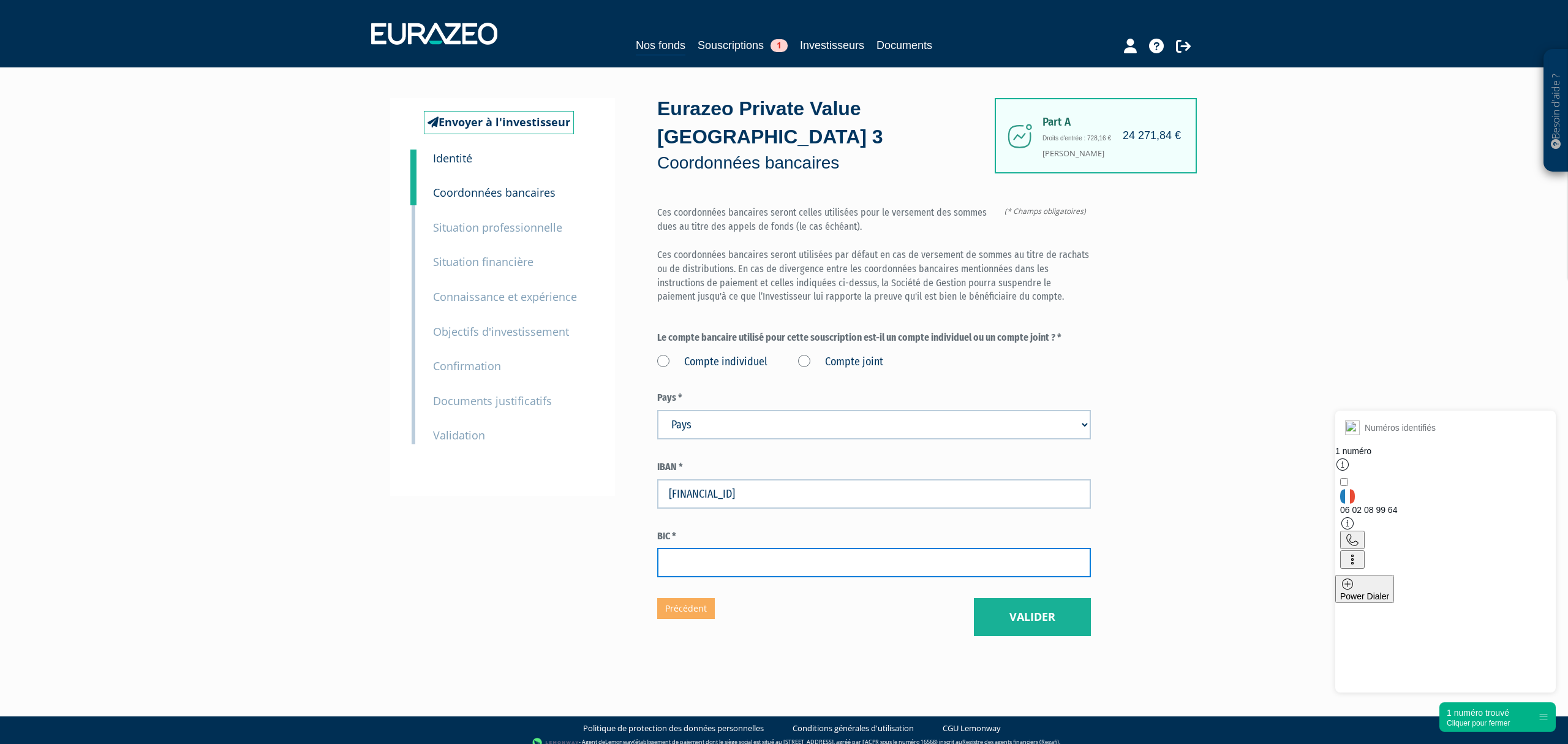
click at [796, 548] on input "text" at bounding box center [874, 563] width 434 height 29
paste input "AGRIFRPP882"
type input "AGRIFRPP882"
click at [1009, 598] on button "Valider" at bounding box center [1032, 617] width 117 height 38
